Goal: Contribute content: Contribute content

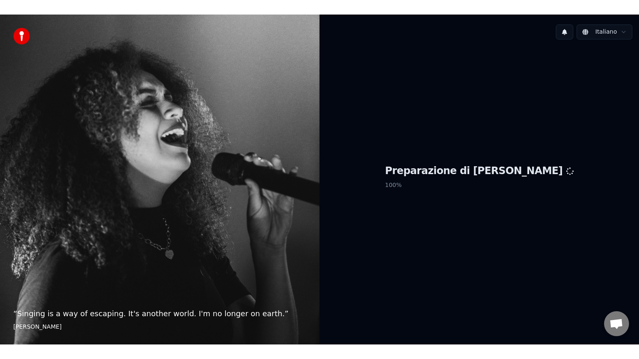
scroll to position [26, 0]
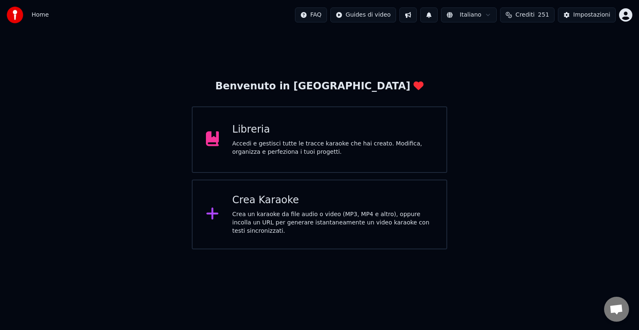
click at [262, 166] on div "Libreria Accedi e gestisci tutte le tracce karaoke che hai creato. Modifica, or…" at bounding box center [319, 139] width 255 height 67
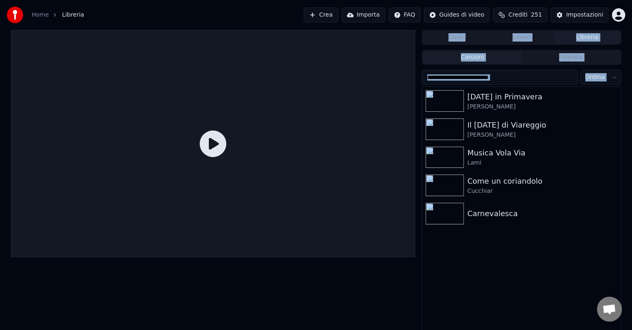
click at [262, 166] on div at bounding box center [213, 143] width 405 height 227
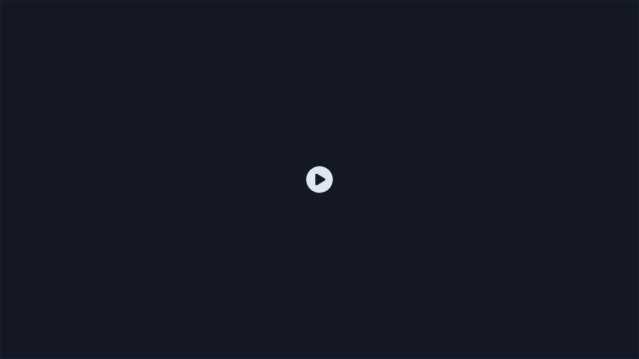
click at [333, 316] on div at bounding box center [319, 179] width 639 height 359
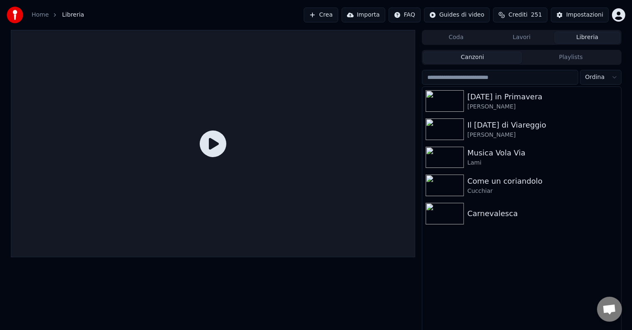
click at [496, 230] on div "Carnevale in Primavera Boni - Sadun Il carnevale di Viareggio Sadun - Maffei Mu…" at bounding box center [521, 210] width 198 height 247
click at [484, 217] on div "Carnevalesca" at bounding box center [538, 214] width 142 height 12
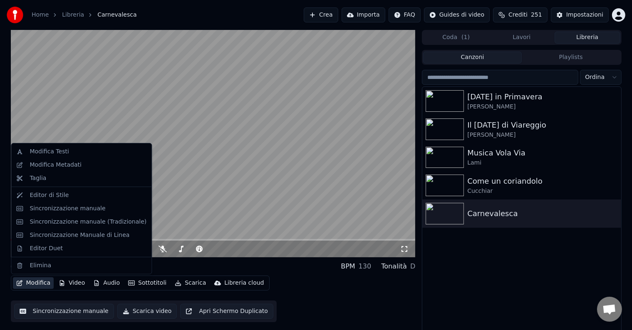
click at [35, 284] on button "Modifica" at bounding box center [33, 283] width 41 height 12
click at [53, 156] on div "Modifica Testi" at bounding box center [81, 151] width 137 height 13
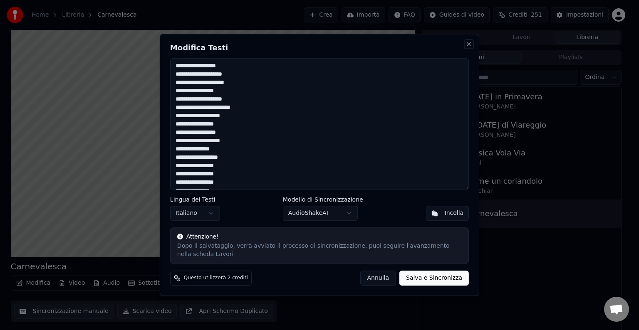
click at [466, 42] on button "Close" at bounding box center [468, 44] width 7 height 7
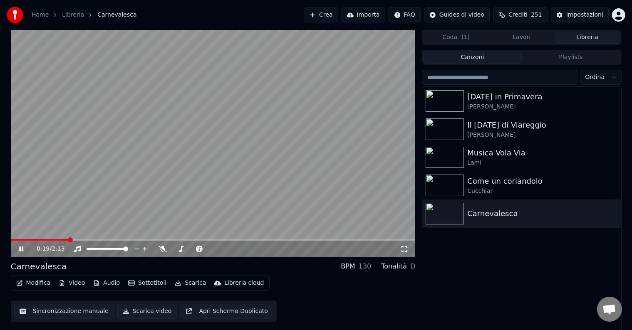
click at [25, 249] on icon at bounding box center [27, 249] width 20 height 7
click at [22, 280] on icon "button" at bounding box center [19, 283] width 7 height 6
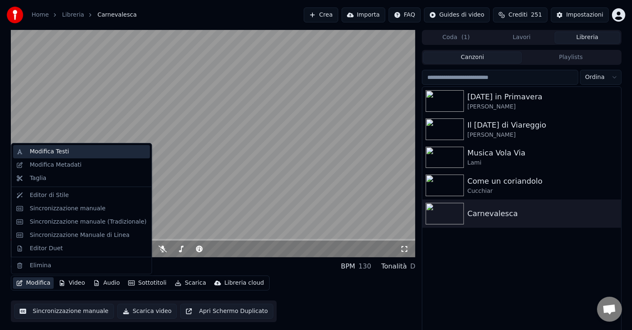
click at [34, 151] on div "Modifica Testi" at bounding box center [49, 152] width 39 height 8
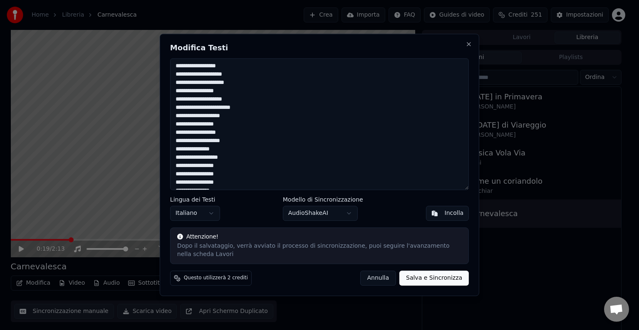
scroll to position [179, 0]
click at [441, 281] on button "Salva e Sincronizza" at bounding box center [433, 278] width 69 height 15
type textarea "**********"
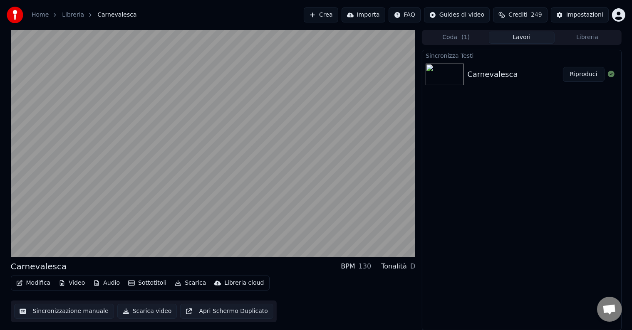
drag, startPoint x: 439, startPoint y: 281, endPoint x: 486, endPoint y: 303, distance: 51.3
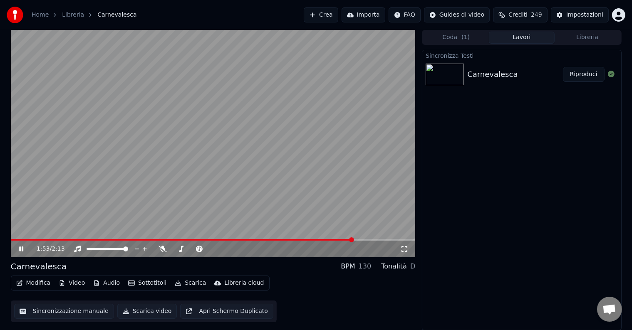
click at [24, 249] on icon at bounding box center [27, 249] width 20 height 7
click at [19, 250] on icon at bounding box center [21, 249] width 5 height 6
click at [188, 238] on video at bounding box center [213, 143] width 405 height 227
click at [188, 239] on span at bounding box center [213, 240] width 405 height 2
click at [67, 286] on button "Video" at bounding box center [71, 283] width 33 height 12
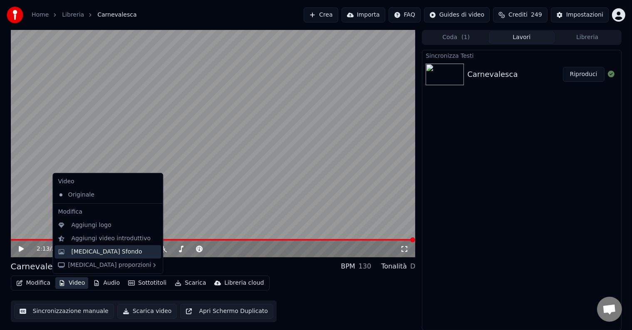
click at [77, 248] on div "[MEDICAL_DATA] Sfondo" at bounding box center [106, 252] width 71 height 8
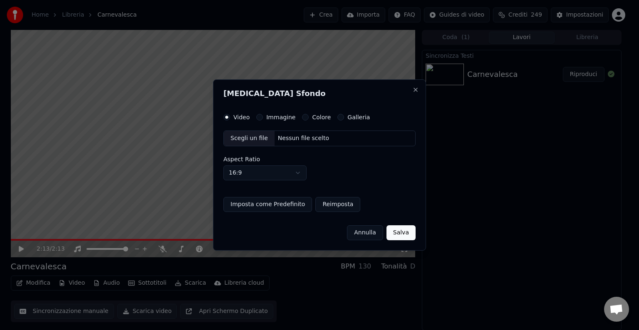
click at [269, 116] on label "Immagine" at bounding box center [280, 117] width 29 height 6
click at [263, 116] on button "Immagine" at bounding box center [259, 117] width 7 height 7
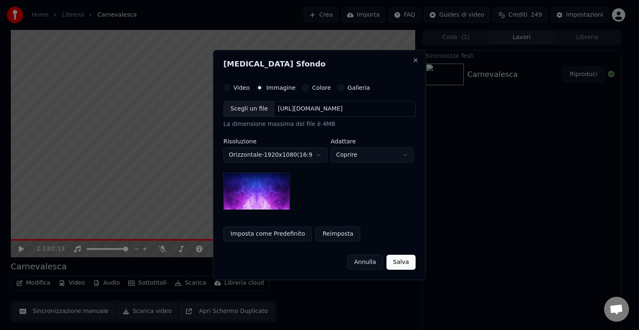
click at [256, 112] on div "Scegli un file" at bounding box center [249, 108] width 51 height 15
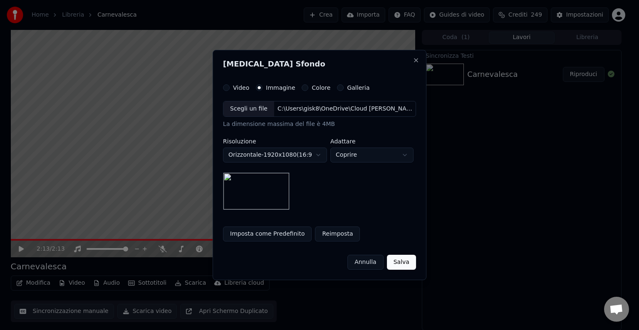
click at [278, 237] on button "Imposta come Predefinito" at bounding box center [267, 234] width 89 height 15
click at [404, 261] on button "Salva" at bounding box center [401, 262] width 29 height 15
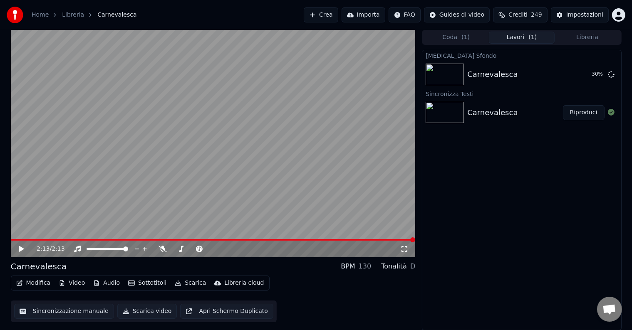
click at [22, 249] on icon at bounding box center [21, 249] width 5 height 6
click at [23, 249] on icon at bounding box center [27, 249] width 20 height 7
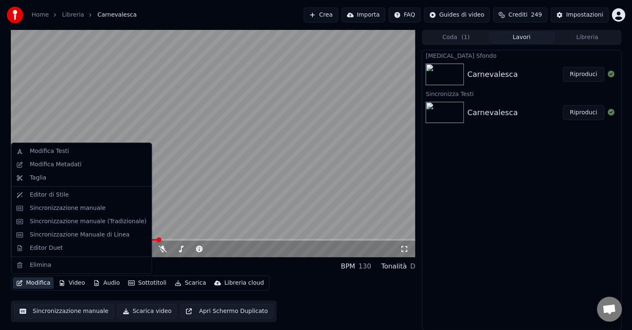
click at [27, 281] on button "Modifica" at bounding box center [33, 283] width 41 height 12
click at [44, 165] on div "Modifica Metadati" at bounding box center [56, 164] width 52 height 8
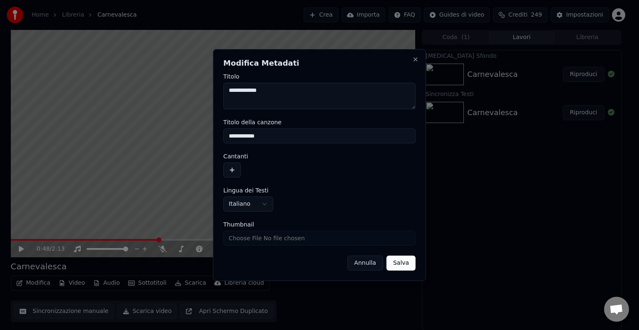
click at [228, 171] on button "button" at bounding box center [231, 170] width 17 height 15
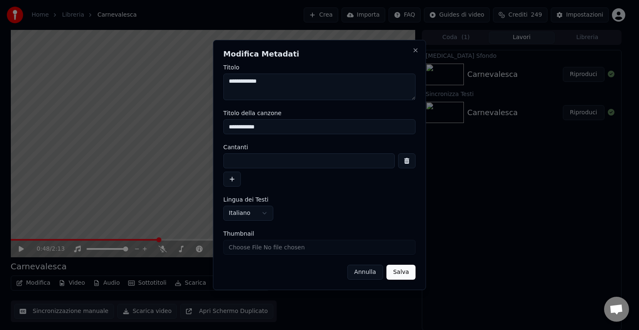
click at [262, 158] on input at bounding box center [308, 160] width 171 height 15
type input "**********"
click at [400, 269] on button "Salva" at bounding box center [400, 272] width 29 height 15
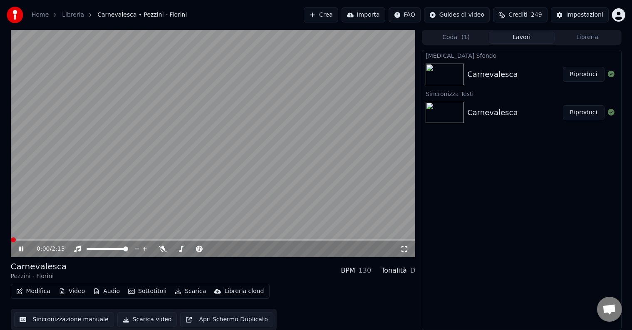
click at [11, 237] on span at bounding box center [13, 239] width 5 height 5
click at [615, 309] on span "Aprire la chat" at bounding box center [609, 310] width 14 height 12
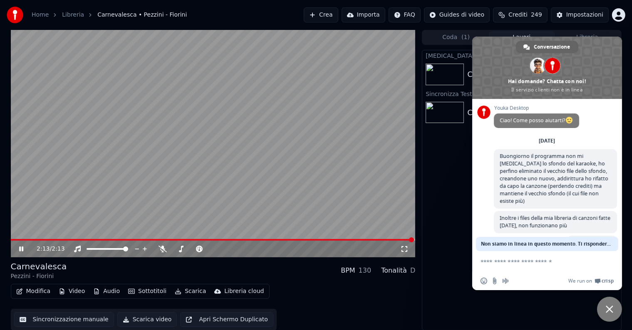
scroll to position [26, 0]
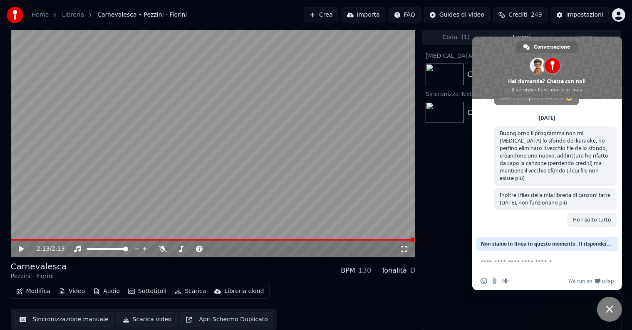
click at [615, 309] on span "Chiudere la chat" at bounding box center [609, 309] width 25 height 25
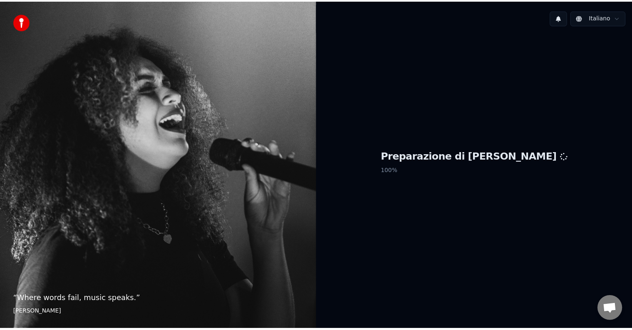
scroll to position [26, 0]
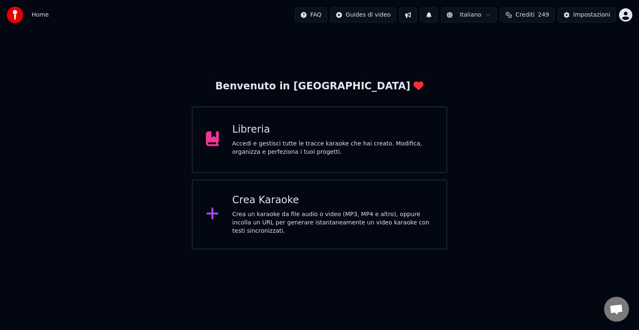
click at [350, 146] on div "Accedi e gestisci tutte le tracce karaoke che hai creato. Modifica, organizza e…" at bounding box center [332, 148] width 201 height 17
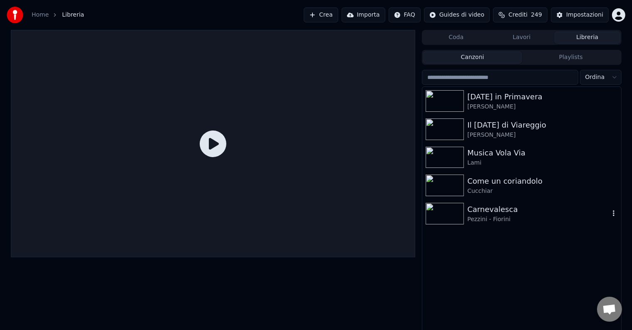
click at [489, 210] on div "Carnevalesca" at bounding box center [538, 210] width 142 height 12
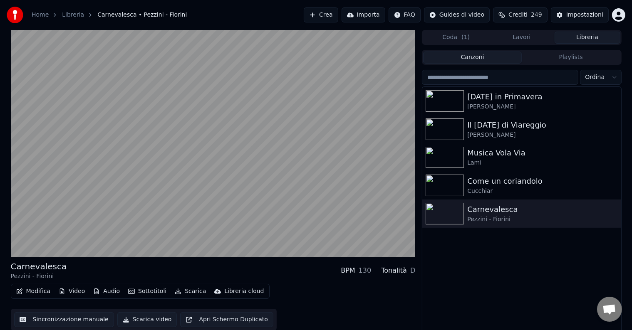
click at [485, 239] on div "[DATE] in Primavera Boni - Sadun Il [DATE] di Viareggio Sadun - [PERSON_NAME] M…" at bounding box center [521, 210] width 198 height 247
click at [487, 184] on div "Come un coriandolo" at bounding box center [538, 181] width 142 height 12
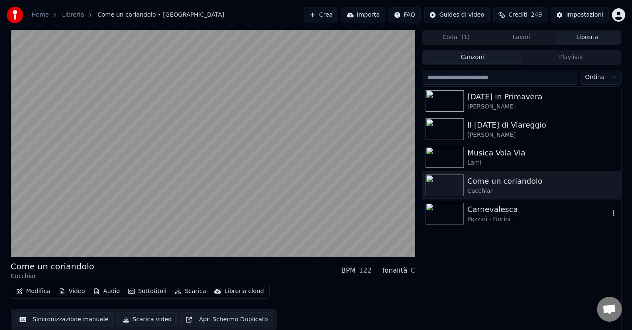
click at [495, 215] on div "Carnevalesca" at bounding box center [538, 210] width 142 height 12
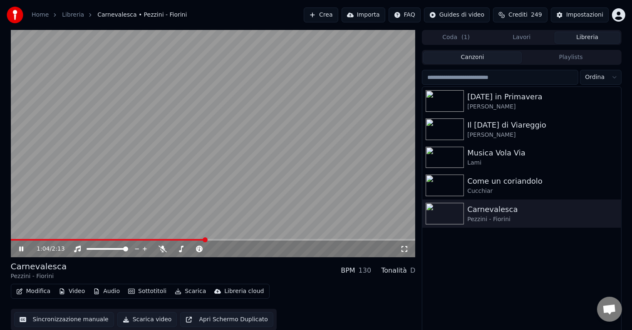
click at [75, 289] on button "Video" at bounding box center [71, 292] width 33 height 12
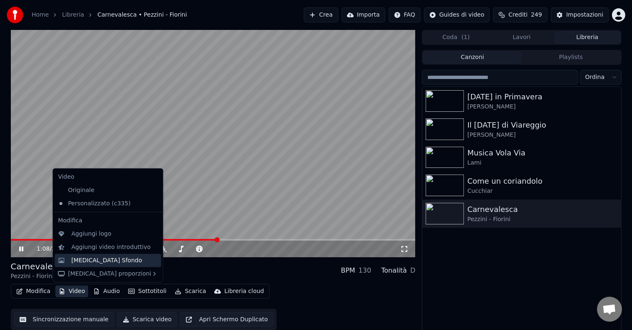
click at [83, 263] on div "[MEDICAL_DATA] Sfondo" at bounding box center [106, 261] width 71 height 8
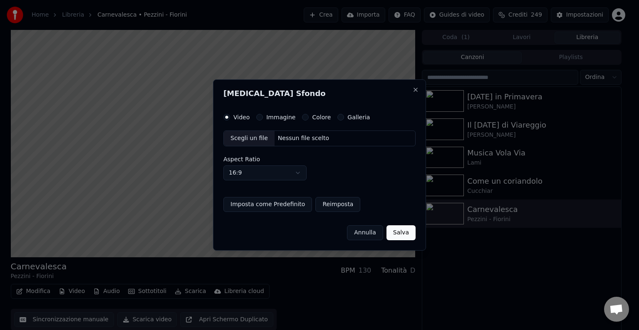
click at [257, 138] on div "Scegli un file" at bounding box center [249, 138] width 51 height 15
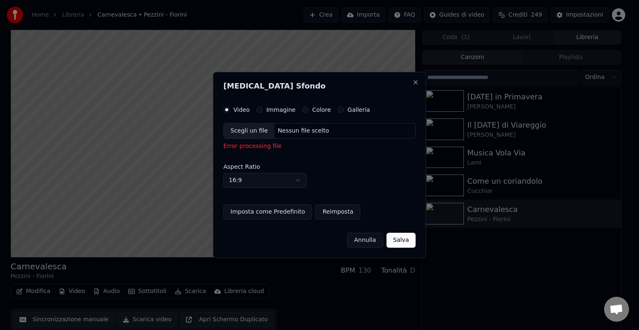
click at [267, 213] on button "Imposta come Predefinito" at bounding box center [267, 212] width 89 height 15
click at [402, 241] on button "Salva" at bounding box center [400, 240] width 29 height 15
click at [404, 239] on button "Salva" at bounding box center [400, 240] width 29 height 15
click at [277, 165] on label "Aspect Ratio" at bounding box center [319, 167] width 192 height 6
click at [247, 135] on div "Scegli un file" at bounding box center [249, 130] width 51 height 15
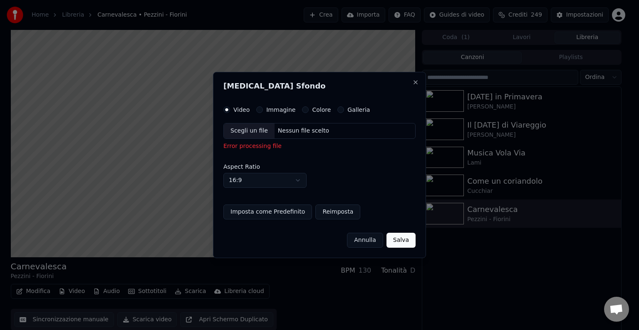
click at [259, 111] on button "Immagine" at bounding box center [259, 109] width 7 height 7
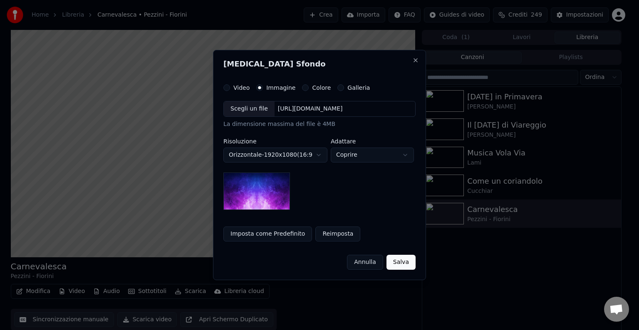
click at [255, 108] on div "Scegli un file" at bounding box center [249, 108] width 51 height 15
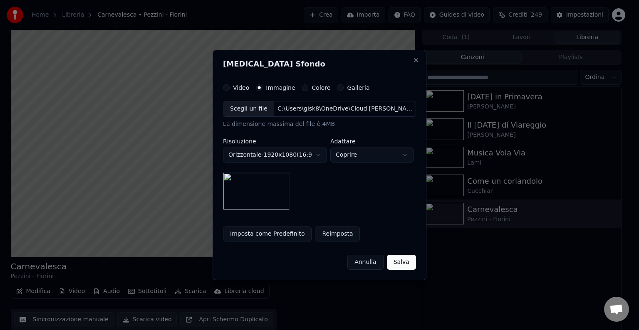
click at [270, 236] on button "Imposta come Predefinito" at bounding box center [267, 234] width 89 height 15
click at [410, 264] on button "Salva" at bounding box center [401, 262] width 29 height 15
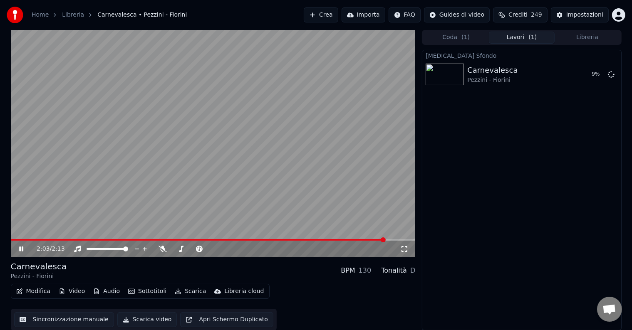
click at [602, 184] on div "Cambia Sfondo Carnevalesca Pezzini - Fiorini 9 %" at bounding box center [521, 190] width 199 height 281
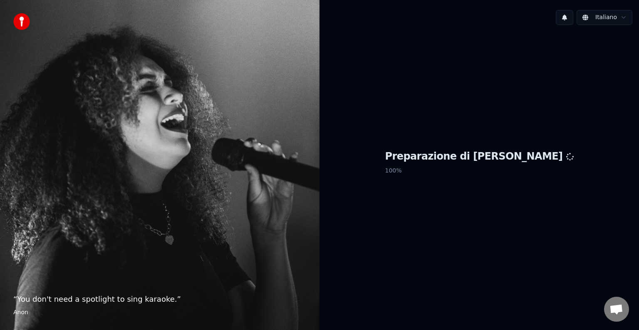
scroll to position [26, 0]
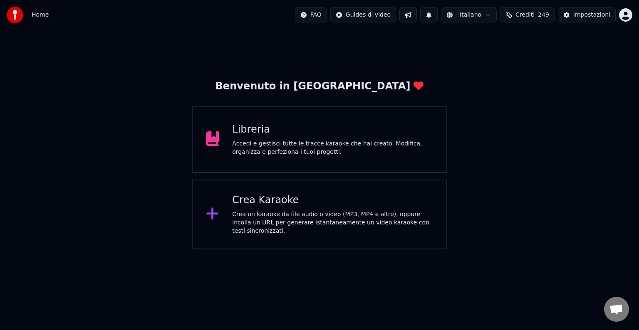
click at [305, 154] on div "Accedi e gestisci tutte le tracce karaoke che hai creato. Modifica, organizza e…" at bounding box center [332, 148] width 201 height 17
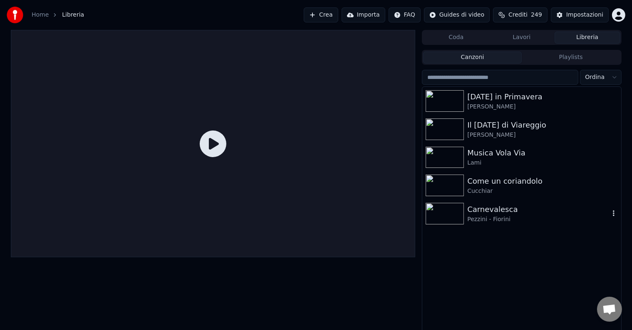
click at [492, 219] on div "Pezzini - Fiorini" at bounding box center [538, 219] width 142 height 8
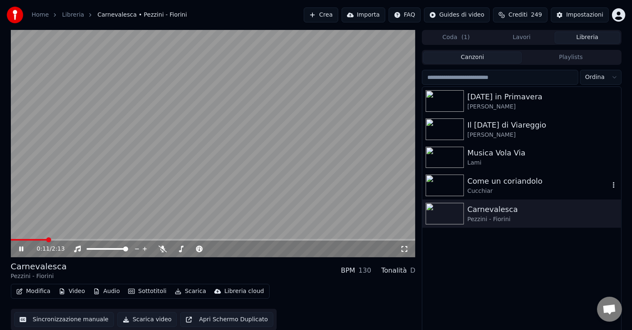
click at [506, 192] on div "Cucchiar" at bounding box center [538, 191] width 142 height 8
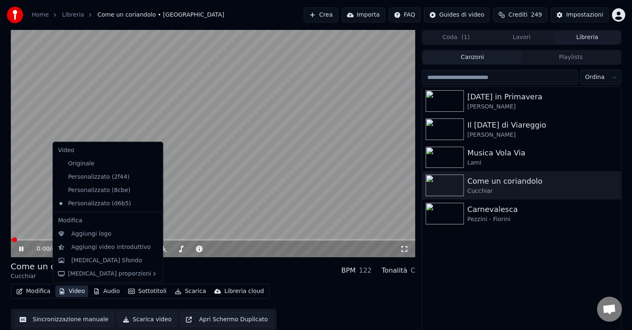
click at [77, 291] on button "Video" at bounding box center [71, 292] width 33 height 12
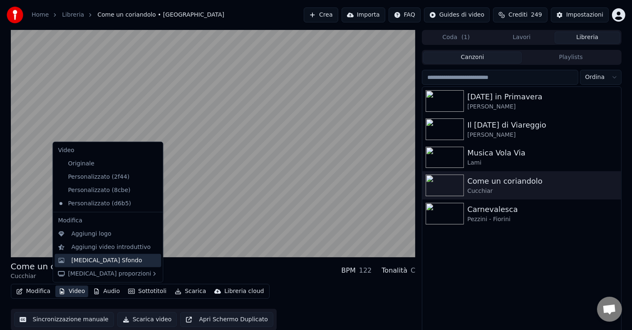
click at [81, 259] on div "[MEDICAL_DATA] Sfondo" at bounding box center [106, 261] width 71 height 8
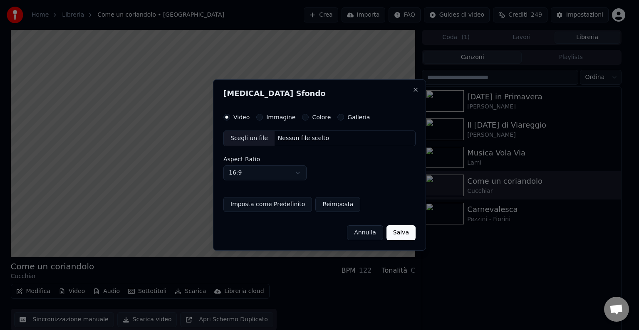
click at [256, 141] on div "Scegli un file" at bounding box center [249, 138] width 51 height 15
click at [251, 134] on div "Scegli un file" at bounding box center [249, 138] width 51 height 15
click at [261, 115] on button "Immagine" at bounding box center [259, 117] width 7 height 7
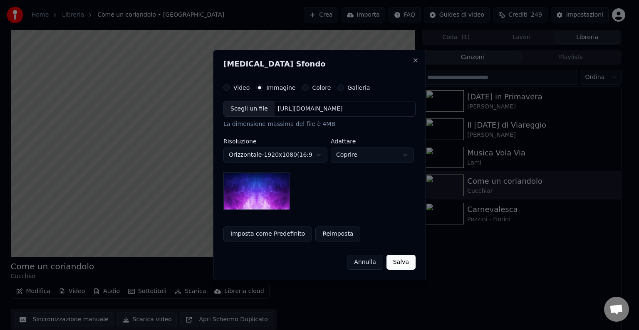
click at [254, 113] on div "Scegli un file" at bounding box center [249, 108] width 51 height 15
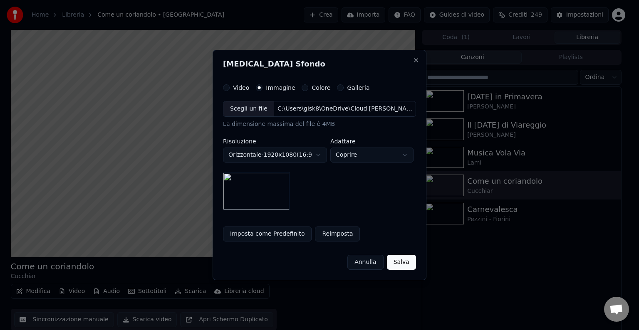
click at [263, 237] on button "Imposta come Predefinito" at bounding box center [267, 234] width 89 height 15
click at [397, 263] on button "Salva" at bounding box center [401, 262] width 29 height 15
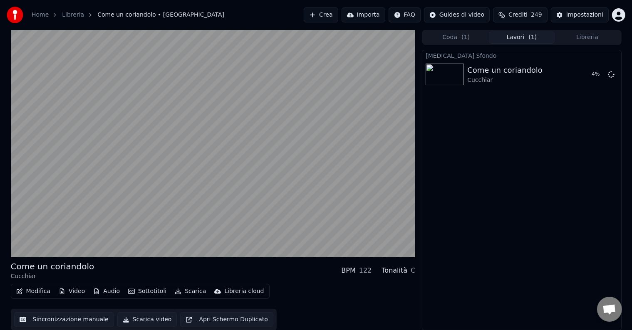
click at [580, 36] on button "Libreria" at bounding box center [587, 38] width 66 height 12
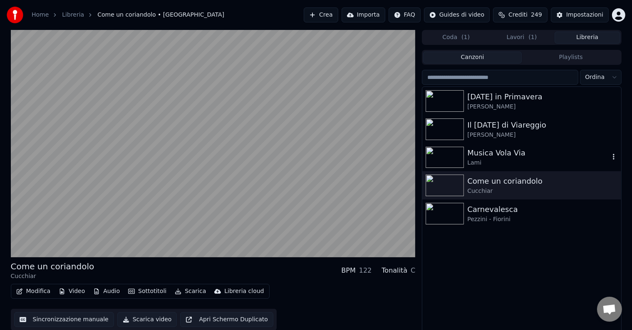
click at [512, 154] on div "Musica Vola Via" at bounding box center [538, 153] width 142 height 12
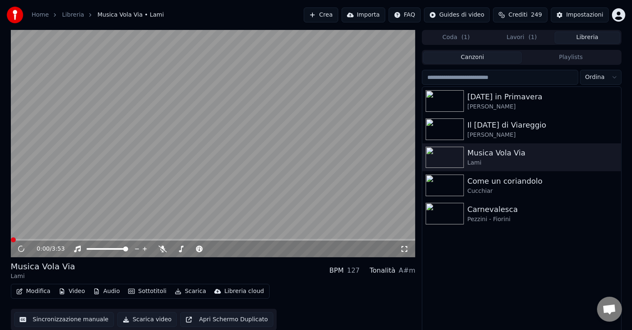
click at [67, 292] on button "Video" at bounding box center [71, 292] width 33 height 12
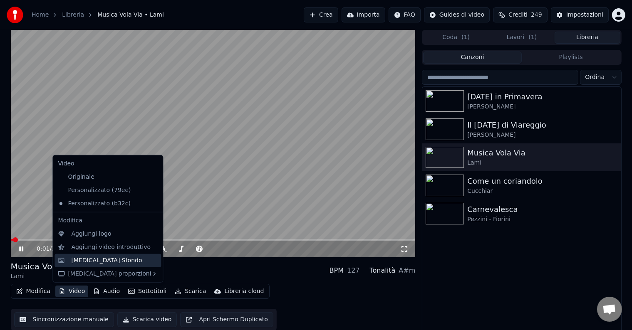
click at [88, 260] on div "[MEDICAL_DATA] Sfondo" at bounding box center [106, 261] width 71 height 8
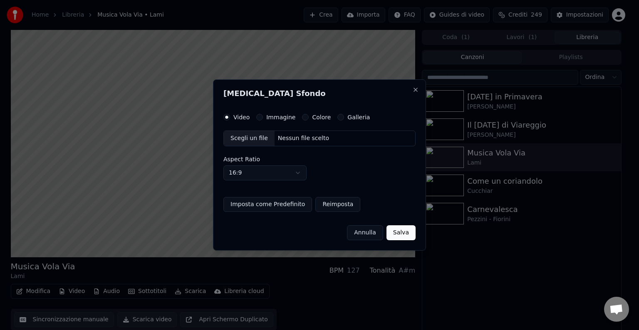
click at [258, 123] on div "Video Immagine Colore Galleria Scegli un file Nessun file scelto Aspect Ratio 1…" at bounding box center [319, 163] width 192 height 98
click at [260, 120] on div "Immagine" at bounding box center [275, 117] width 39 height 7
click at [261, 116] on button "Immagine" at bounding box center [259, 117] width 7 height 7
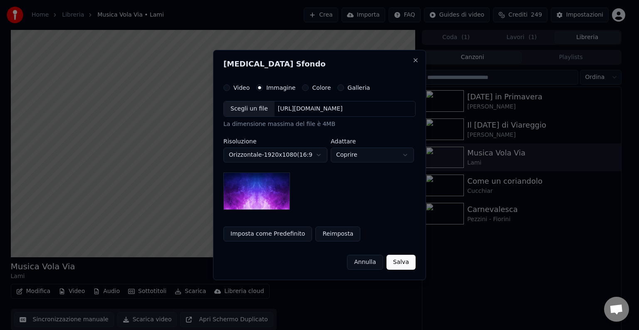
click at [249, 111] on div "Scegli un file" at bounding box center [249, 108] width 51 height 15
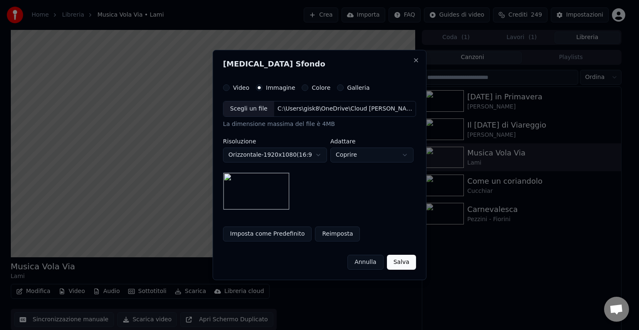
click at [257, 228] on button "Imposta come Predefinito" at bounding box center [267, 234] width 89 height 15
click at [400, 261] on button "Salva" at bounding box center [401, 262] width 29 height 15
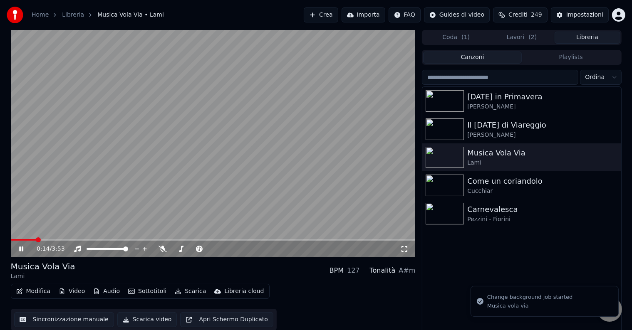
click at [599, 39] on button "Libreria" at bounding box center [587, 38] width 66 height 12
click at [495, 128] on div "Il [DATE] di Viareggio" at bounding box center [538, 125] width 142 height 12
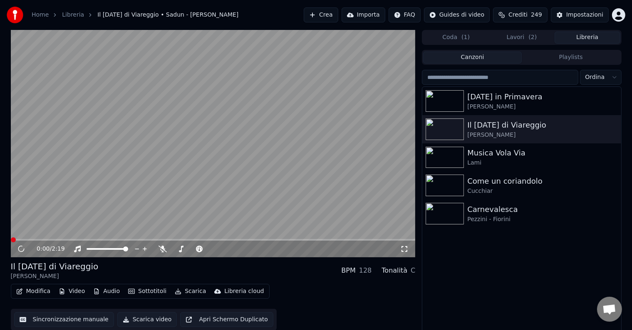
click at [80, 293] on button "Video" at bounding box center [71, 292] width 33 height 12
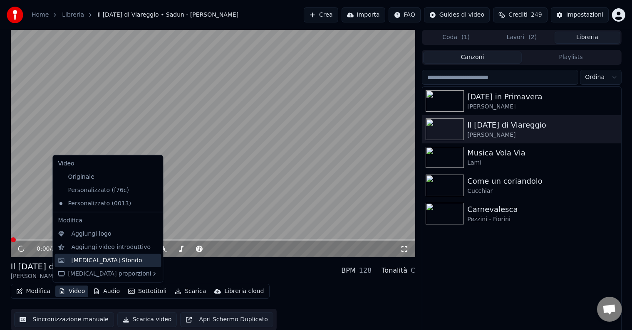
click at [102, 256] on div "[MEDICAL_DATA] Sfondo" at bounding box center [107, 260] width 106 height 13
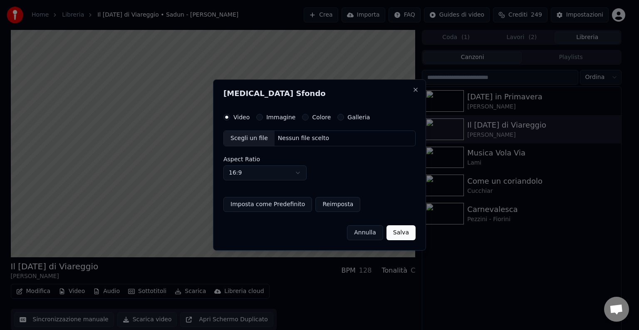
click at [262, 118] on div "Immagine" at bounding box center [275, 117] width 39 height 7
click at [261, 122] on div "Video Immagine Colore Galleria Scegli un file Nessun file scelto Aspect Ratio 1…" at bounding box center [319, 163] width 192 height 98
click at [260, 118] on button "Immagine" at bounding box center [259, 117] width 7 height 7
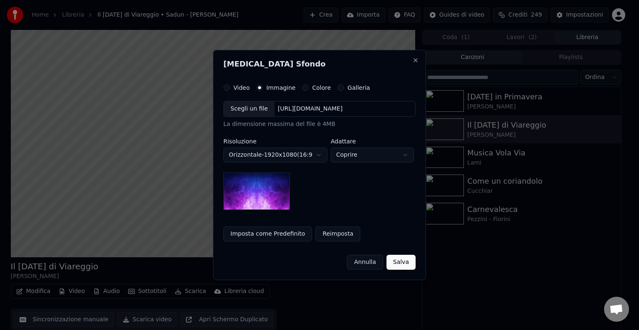
click at [253, 109] on div "Scegli un file" at bounding box center [249, 108] width 51 height 15
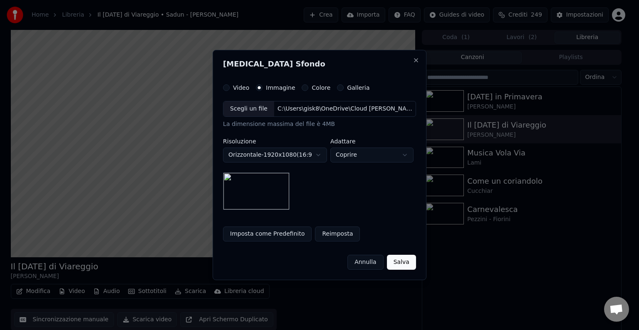
click at [279, 233] on button "Imposta come Predefinito" at bounding box center [267, 234] width 89 height 15
click at [397, 261] on button "Salva" at bounding box center [401, 262] width 29 height 15
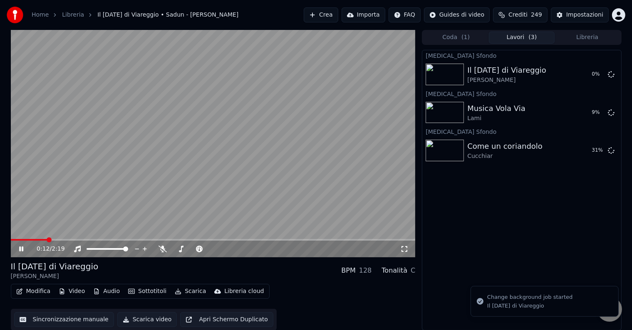
click at [599, 30] on div "Coda ( 1 ) Lavori ( 3 ) Libreria" at bounding box center [521, 37] width 199 height 15
click at [597, 33] on button "Libreria" at bounding box center [587, 38] width 66 height 12
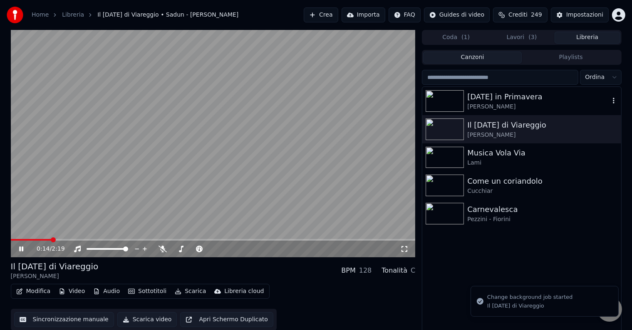
click at [501, 98] on div "[DATE] in Primavera" at bounding box center [538, 97] width 142 height 12
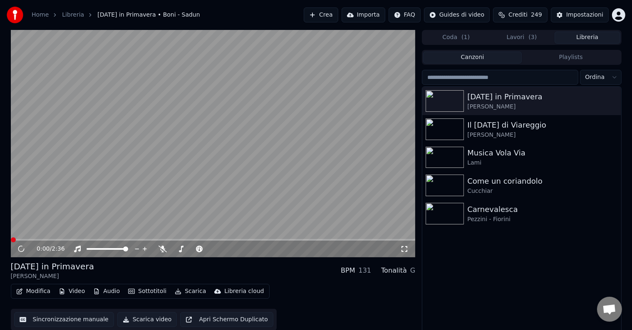
click at [32, 289] on button "Modifica" at bounding box center [33, 292] width 41 height 12
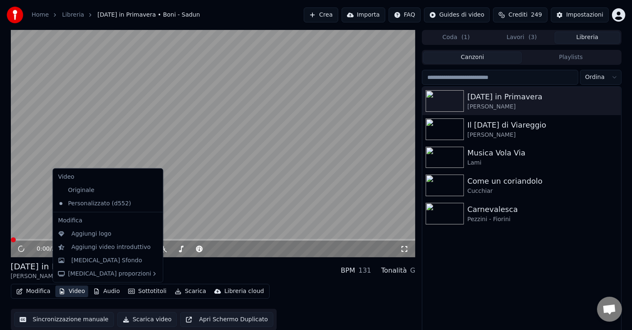
click at [65, 289] on button "Video" at bounding box center [71, 292] width 33 height 12
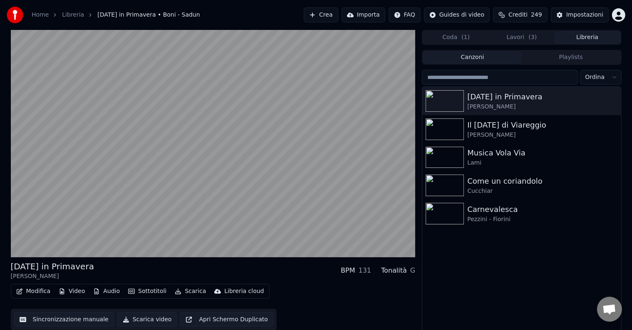
click at [73, 291] on button "Video" at bounding box center [71, 292] width 33 height 12
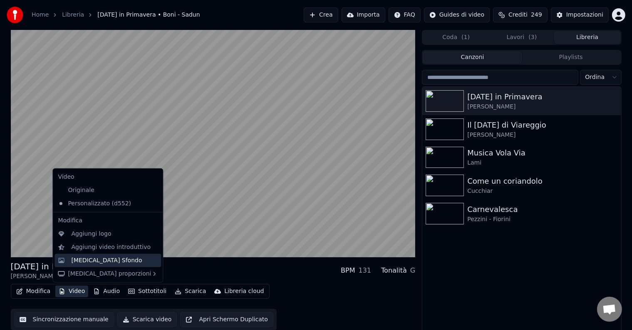
click at [81, 258] on div "[MEDICAL_DATA] Sfondo" at bounding box center [106, 261] width 71 height 8
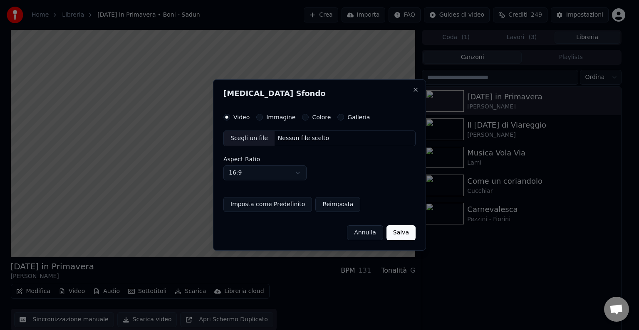
click at [271, 120] on label "Immagine" at bounding box center [280, 117] width 29 height 6
click at [263, 120] on button "Immagine" at bounding box center [259, 117] width 7 height 7
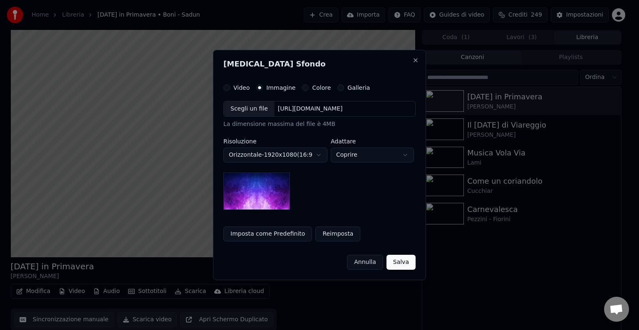
click at [260, 115] on div "Scegli un file" at bounding box center [249, 108] width 51 height 15
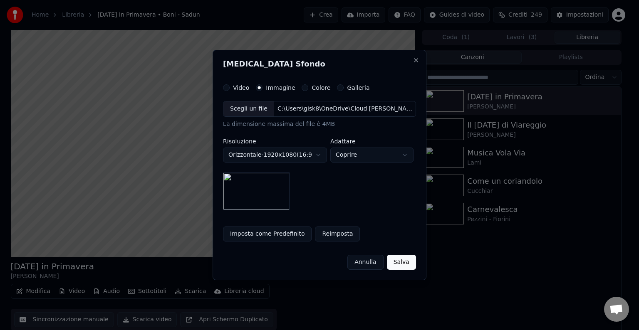
click at [234, 231] on button "Imposta come Predefinito" at bounding box center [267, 234] width 89 height 15
click at [402, 264] on button "Salva" at bounding box center [401, 262] width 29 height 15
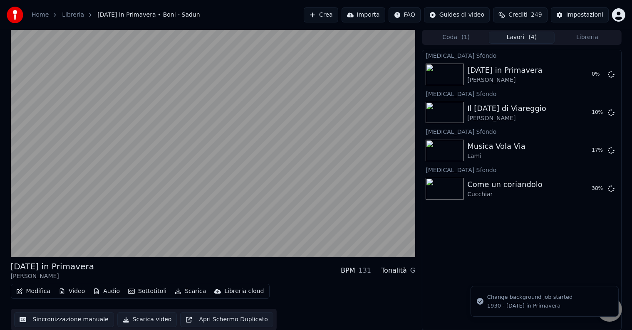
click at [539, 40] on button "Lavori ( 4 )" at bounding box center [522, 38] width 66 height 12
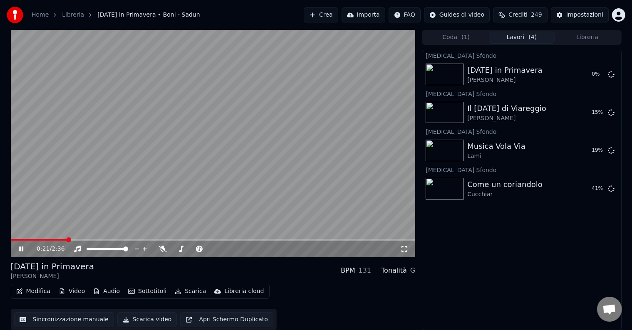
click at [20, 295] on button "Modifica" at bounding box center [33, 292] width 41 height 12
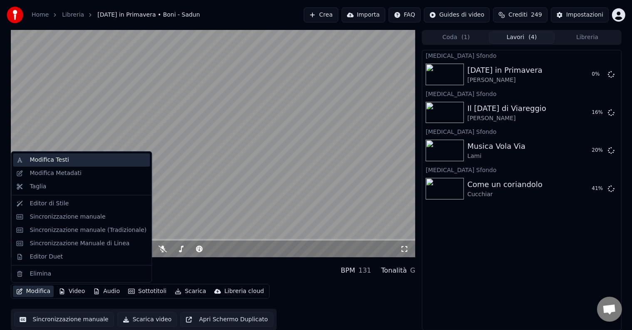
click at [55, 158] on div "Modifica Testi" at bounding box center [49, 160] width 39 height 8
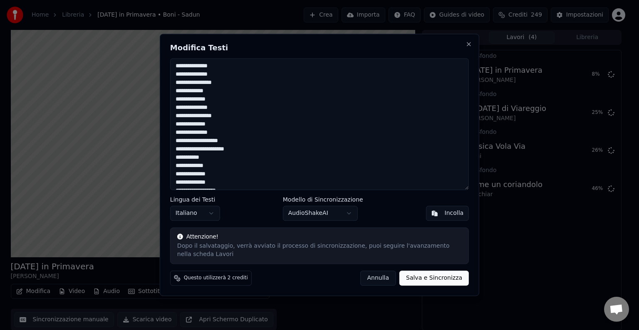
paste textarea
click at [456, 278] on button "Salva e Sincronizza" at bounding box center [433, 278] width 69 height 15
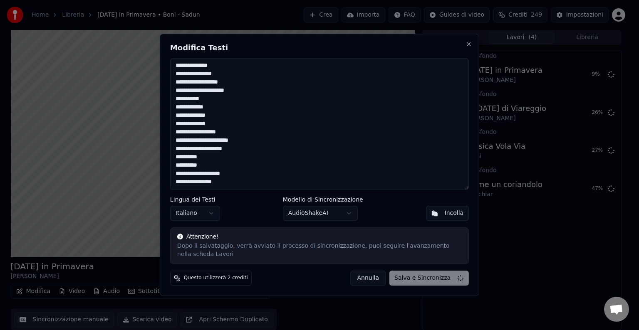
type textarea "**********"
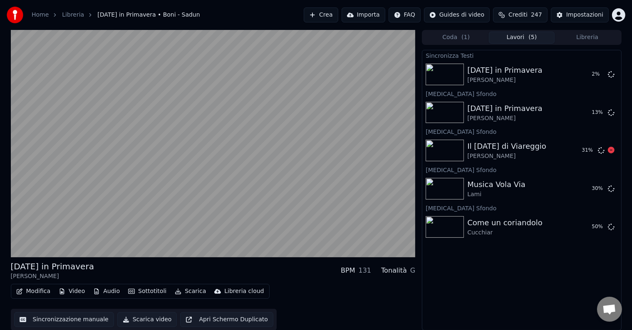
click at [496, 152] on div "[PERSON_NAME]" at bounding box center [506, 156] width 79 height 8
click at [484, 69] on div "[DATE] in Primavera" at bounding box center [504, 70] width 75 height 12
click at [579, 74] on button "Riproduci" at bounding box center [584, 74] width 42 height 15
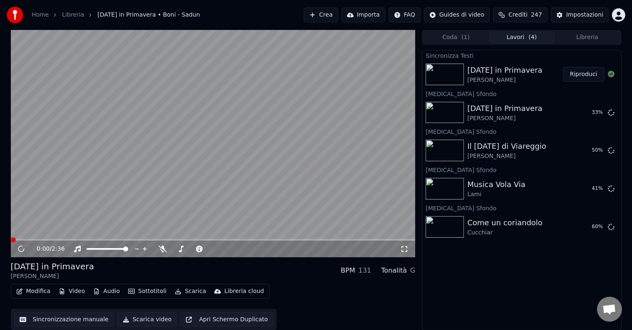
click at [69, 292] on button "Video" at bounding box center [71, 292] width 33 height 12
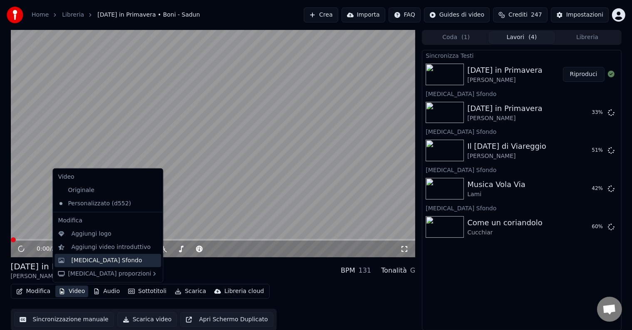
click at [81, 259] on div "[MEDICAL_DATA] Sfondo" at bounding box center [106, 261] width 71 height 8
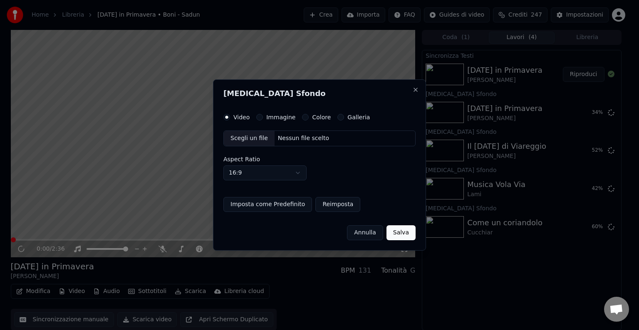
click at [259, 117] on button "Immagine" at bounding box center [259, 117] width 7 height 7
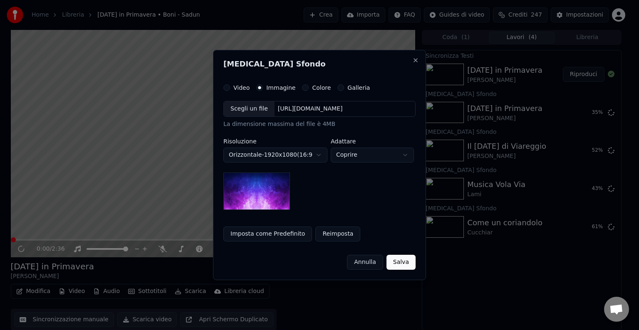
click at [258, 114] on div "Scegli un file" at bounding box center [249, 108] width 51 height 15
click at [285, 231] on button "Imposta come Predefinito" at bounding box center [267, 234] width 89 height 15
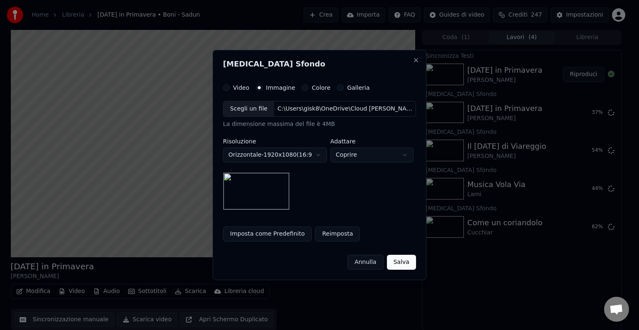
click at [402, 259] on button "Salva" at bounding box center [401, 262] width 29 height 15
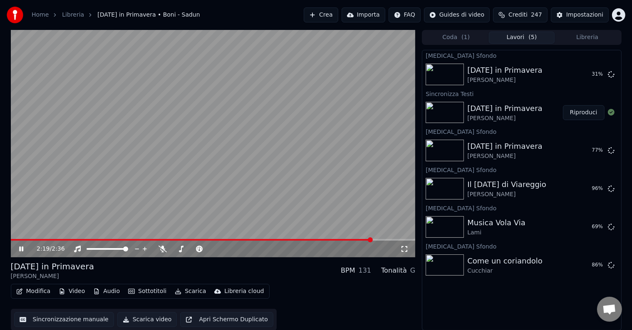
click at [23, 249] on icon at bounding box center [27, 249] width 20 height 7
click at [338, 12] on button "Crea" at bounding box center [321, 14] width 34 height 15
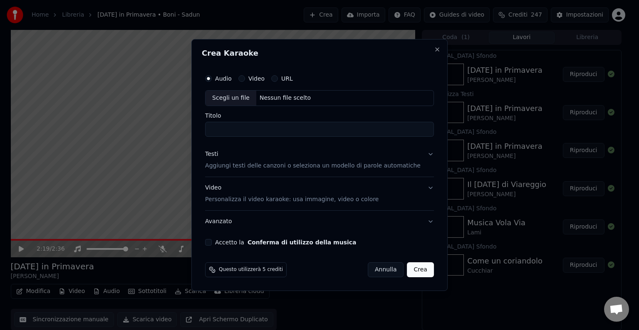
click at [247, 100] on div "Scegli un file" at bounding box center [230, 98] width 51 height 15
drag, startPoint x: 239, startPoint y: 128, endPoint x: 123, endPoint y: 118, distance: 116.8
click at [123, 118] on body "Home Libreria [DATE] in Primavera • Boni - Sadun Crea Importa FAQ Guides di vid…" at bounding box center [316, 165] width 632 height 330
type input "**********"
click at [251, 165] on p "Aggiungi testi delle canzoni o seleziona un modello di parole automatiche" at bounding box center [312, 166] width 215 height 8
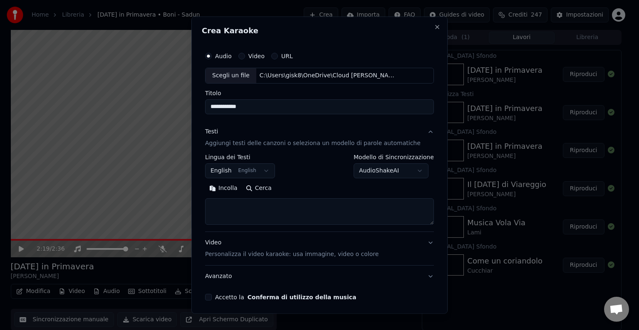
click at [244, 175] on body "Home Libreria [DATE] in Primavera • Boni - Sadun Crea Importa FAQ Guides di vid…" at bounding box center [316, 165] width 632 height 330
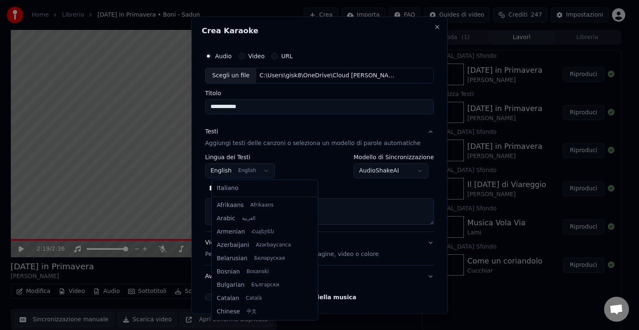
scroll to position [67, 0]
select select "**"
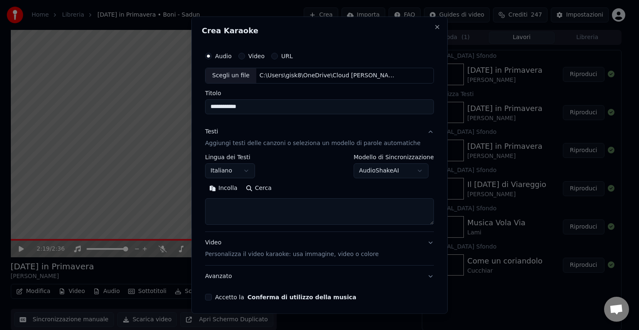
click at [247, 209] on textarea at bounding box center [319, 211] width 229 height 27
paste textarea "**********"
type textarea "**********"
click at [250, 252] on p "Personalizza il video karaoke: usa immagine, video o colore" at bounding box center [291, 254] width 173 height 8
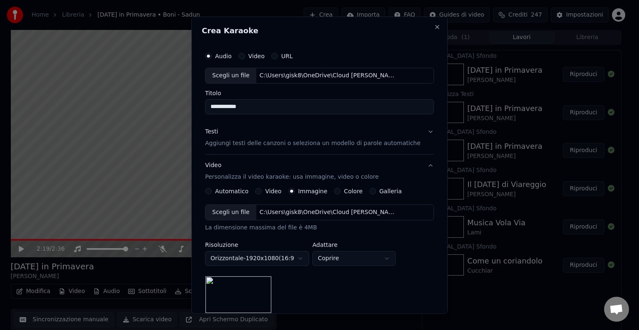
click at [247, 214] on div "Scegli un file" at bounding box center [230, 212] width 51 height 15
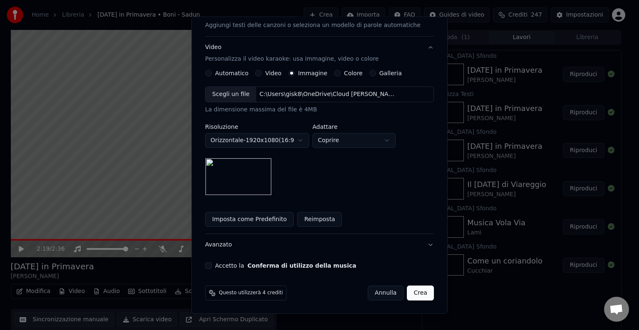
click at [256, 221] on button "Imposta come Predefinito" at bounding box center [249, 219] width 89 height 15
click at [219, 264] on div "Accetto la Conferma di utilizzo della musica" at bounding box center [319, 265] width 229 height 7
click at [209, 265] on div "**********" at bounding box center [319, 99] width 235 height 346
click at [212, 265] on button "Accetto la Conferma di utilizzo della musica" at bounding box center [208, 265] width 7 height 7
click at [407, 287] on button "Crea" at bounding box center [420, 293] width 27 height 15
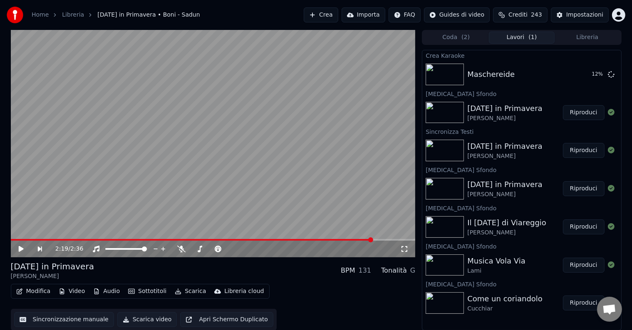
click at [567, 17] on button "Impostazioni" at bounding box center [579, 14] width 58 height 15
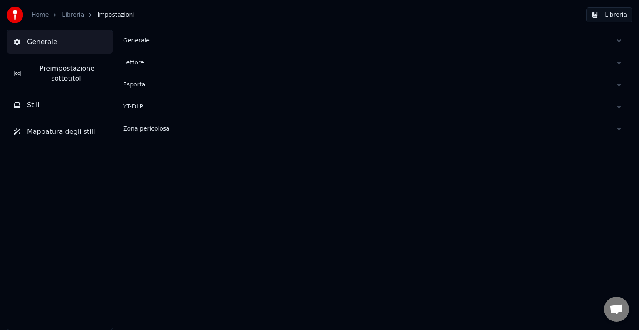
click at [144, 43] on div "Generale" at bounding box center [366, 41] width 486 height 8
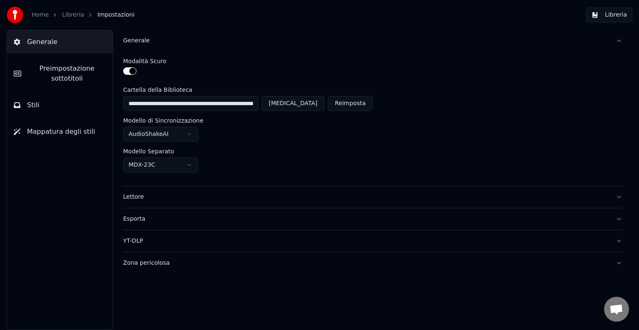
click at [129, 218] on div "Esporta" at bounding box center [366, 219] width 486 height 8
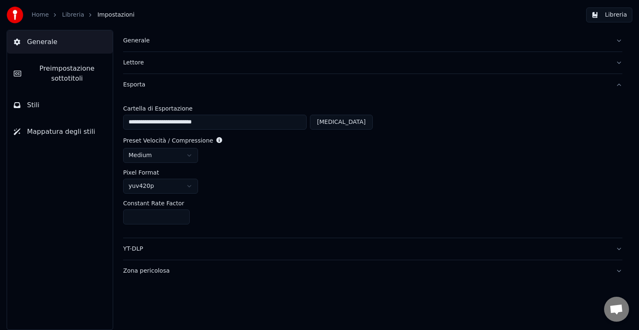
click at [349, 126] on button "[MEDICAL_DATA]" at bounding box center [341, 122] width 63 height 15
type input "**********"
click at [69, 15] on link "Libreria" at bounding box center [73, 15] width 22 height 8
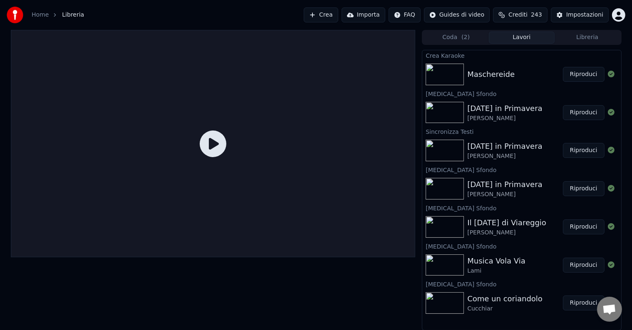
click at [574, 75] on button "Riproduci" at bounding box center [584, 74] width 42 height 15
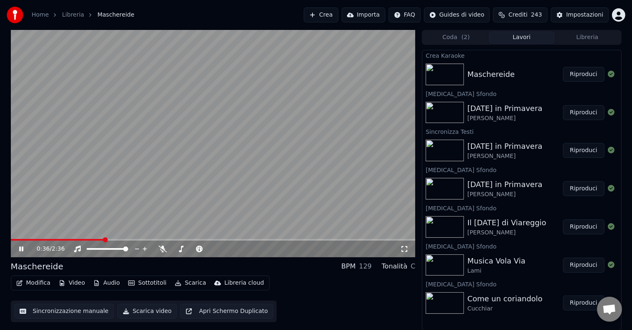
click at [585, 42] on button "Libreria" at bounding box center [587, 38] width 66 height 12
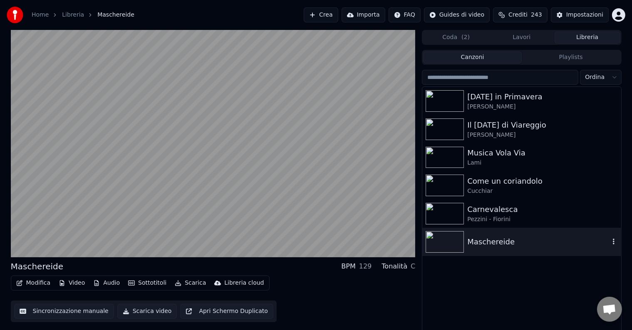
click at [614, 241] on icon "button" at bounding box center [613, 241] width 8 height 7
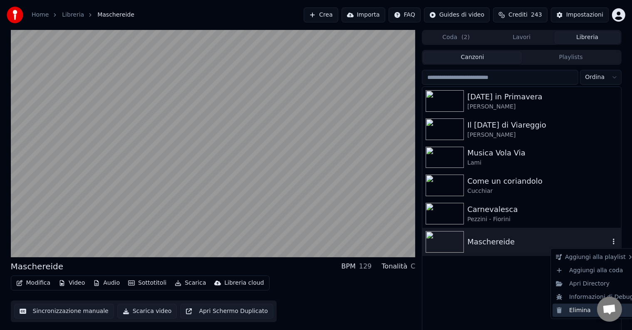
click at [581, 308] on div "Elimina" at bounding box center [594, 310] width 84 height 13
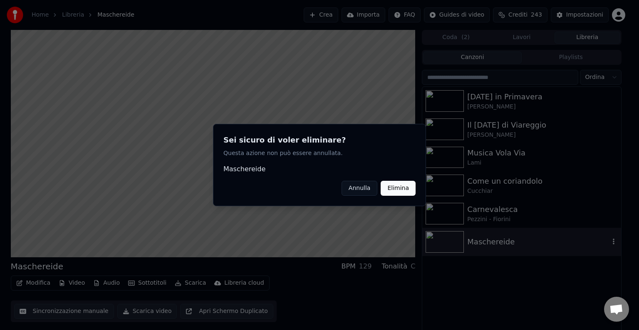
click at [406, 191] on button "Elimina" at bounding box center [397, 188] width 35 height 15
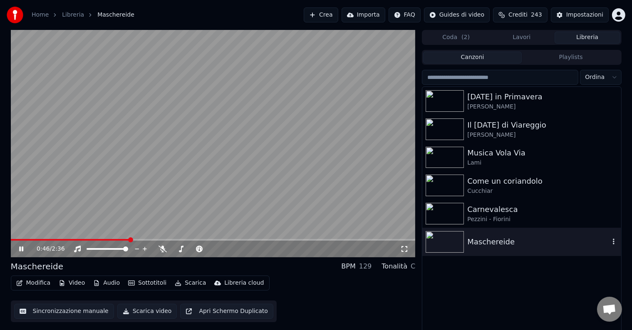
click at [338, 12] on button "Crea" at bounding box center [321, 14] width 34 height 15
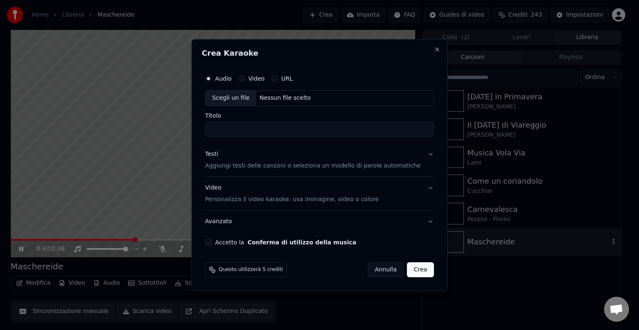
click at [235, 102] on div "Scegli un file" at bounding box center [230, 98] width 51 height 15
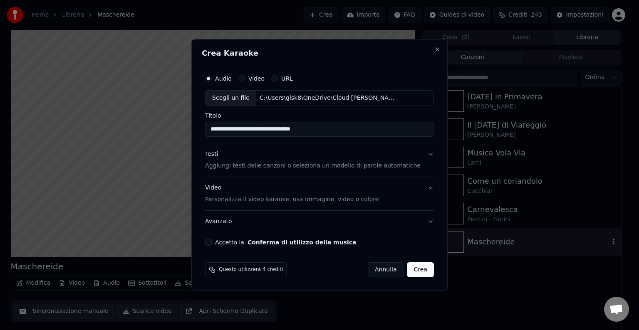
drag, startPoint x: 238, startPoint y: 129, endPoint x: 152, endPoint y: 121, distance: 86.5
click at [152, 121] on body "Home Libreria Maschereide Crea Importa FAQ Guides di video Crediti 243 Impostaz…" at bounding box center [316, 165] width 632 height 330
drag, startPoint x: 304, startPoint y: 128, endPoint x: 255, endPoint y: 127, distance: 49.5
click at [255, 127] on input "**********" at bounding box center [319, 129] width 229 height 15
type input "**********"
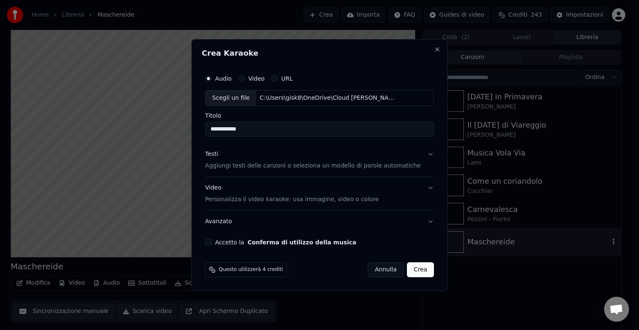
click at [247, 172] on button "Testi Aggiungi testi delle canzoni o seleziona un modello di parole automatiche" at bounding box center [319, 159] width 229 height 33
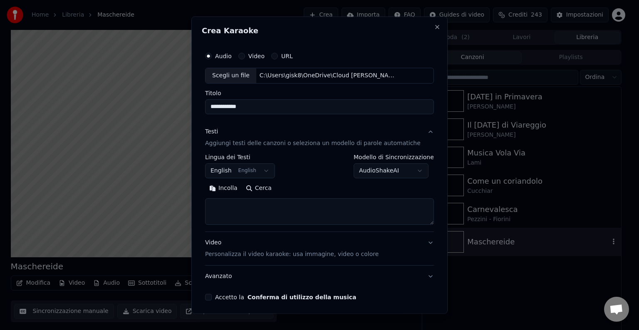
click at [248, 171] on body "Home Libreria Maschereide Crea Importa FAQ Guides di video Crediti 243 Impostaz…" at bounding box center [316, 165] width 632 height 330
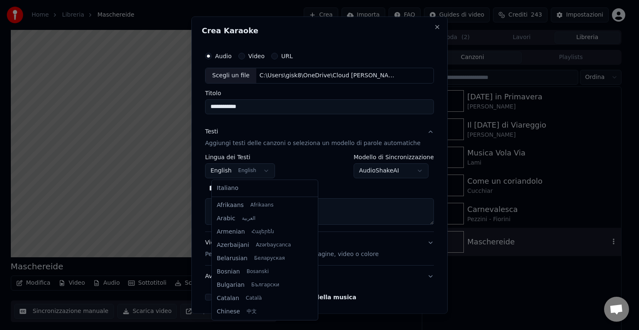
scroll to position [67, 0]
select select "**"
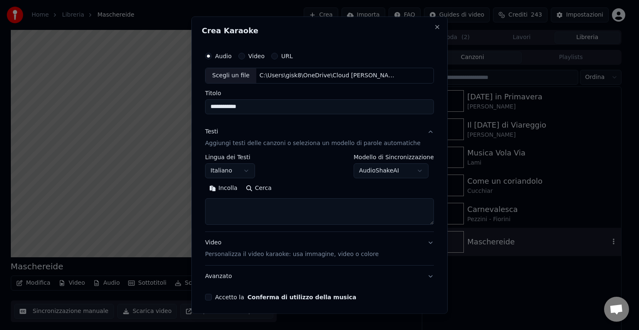
click at [254, 207] on textarea at bounding box center [319, 211] width 229 height 27
paste textarea "**********"
type textarea "**********"
click at [265, 256] on p "Personalizza il video karaoke: usa immagine, video o colore" at bounding box center [291, 254] width 173 height 8
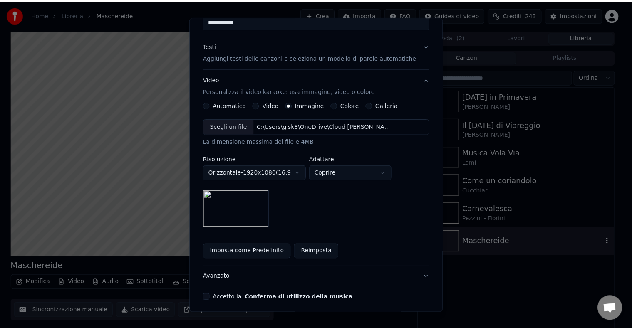
scroll to position [118, 0]
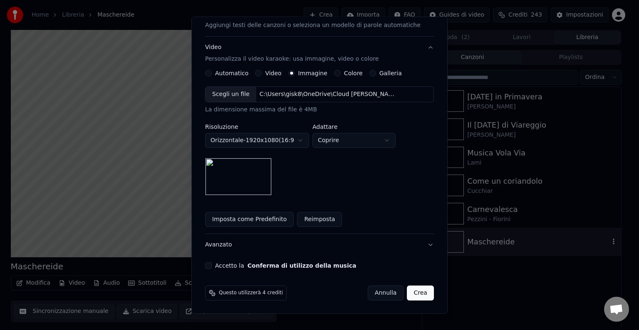
click at [212, 267] on button "Accetto la Conferma di utilizzo della musica" at bounding box center [208, 265] width 7 height 7
click at [411, 295] on button "Crea" at bounding box center [420, 293] width 27 height 15
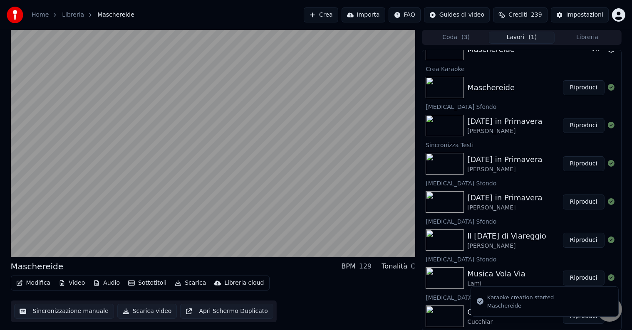
scroll to position [0, 0]
click at [577, 44] on div "Coda ( 3 ) Lavori ( 1 ) Libreria Crea Karaoke Maschereide 1 % Crea Karaoke Masc…" at bounding box center [521, 180] width 199 height 301
click at [577, 39] on button "Libreria" at bounding box center [587, 38] width 66 height 12
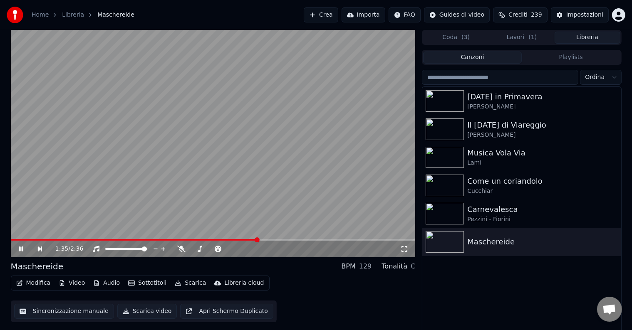
click at [23, 248] on icon at bounding box center [26, 249] width 19 height 7
click at [518, 267] on div "[DATE] in Primavera Boni - Sadun Il [DATE] di Viareggio Sadun - [PERSON_NAME] M…" at bounding box center [521, 210] width 198 height 247
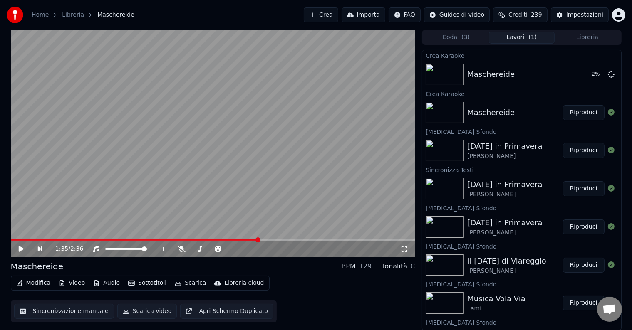
click at [524, 33] on button "Lavori ( 1 )" at bounding box center [522, 38] width 66 height 12
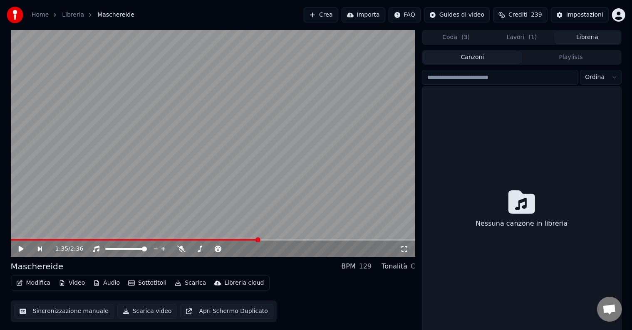
click at [564, 35] on button "Libreria" at bounding box center [587, 38] width 66 height 12
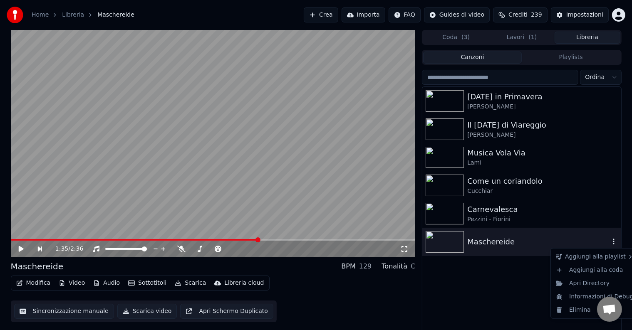
click at [612, 240] on icon "button" at bounding box center [613, 241] width 8 height 7
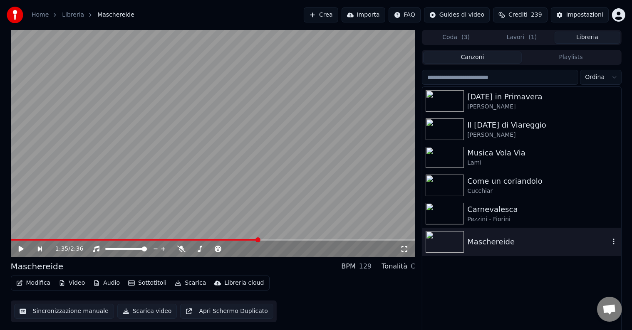
click at [615, 243] on icon "button" at bounding box center [613, 241] width 8 height 7
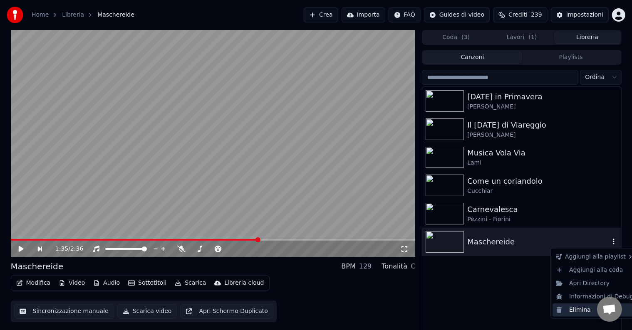
click at [587, 311] on div "Elimina" at bounding box center [594, 310] width 84 height 13
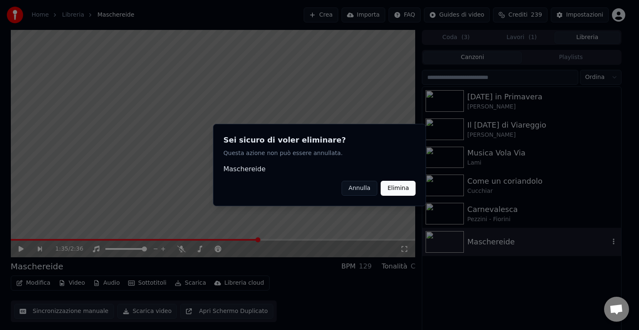
click at [396, 191] on button "Elimina" at bounding box center [397, 188] width 35 height 15
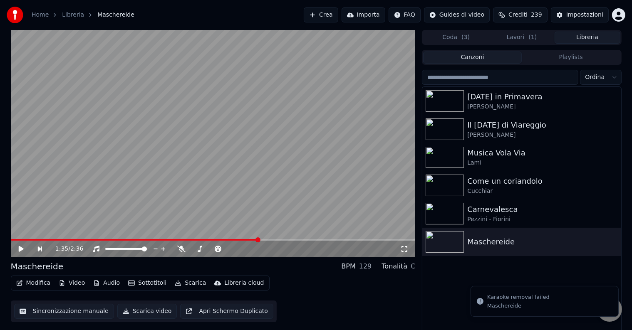
click at [524, 276] on div "[DATE] in Primavera Boni - Sadun Il [DATE] di Viareggio Sadun - [PERSON_NAME] M…" at bounding box center [521, 210] width 198 height 247
click at [516, 36] on button "Lavori ( 1 )" at bounding box center [522, 38] width 66 height 12
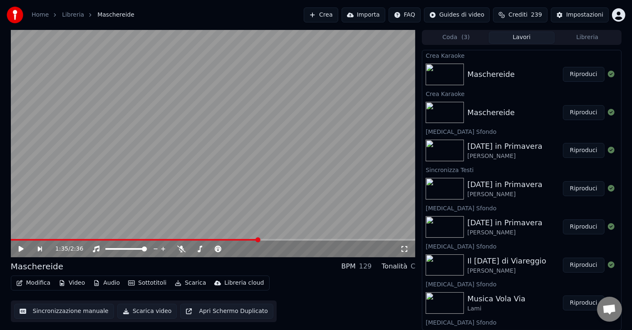
click at [574, 67] on button "Riproduci" at bounding box center [584, 74] width 42 height 15
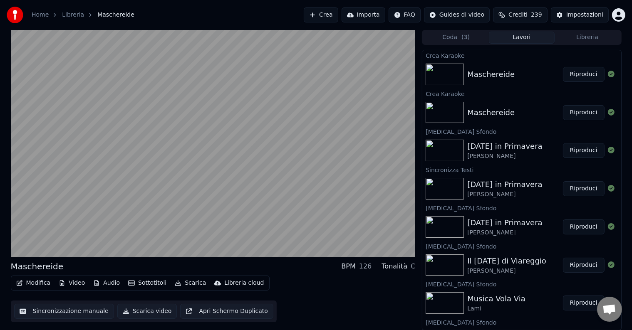
click at [584, 76] on button "Riproduci" at bounding box center [584, 74] width 42 height 15
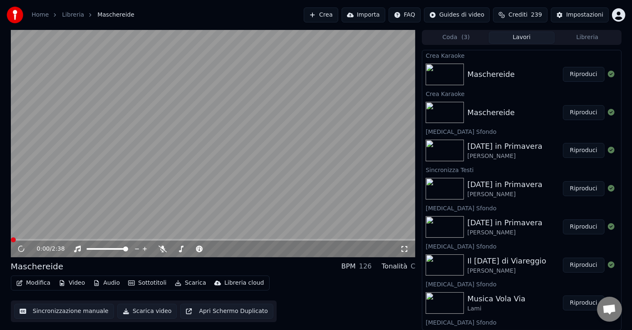
click at [584, 76] on button "Riproduci" at bounding box center [584, 74] width 42 height 15
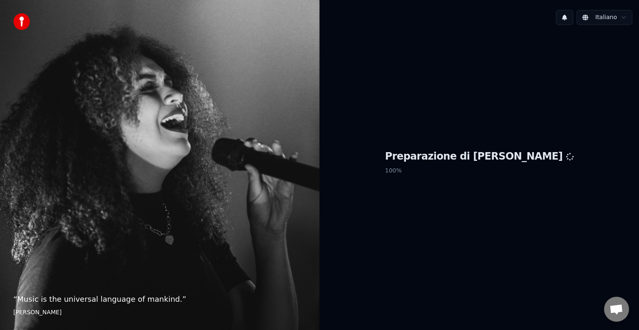
scroll to position [26, 0]
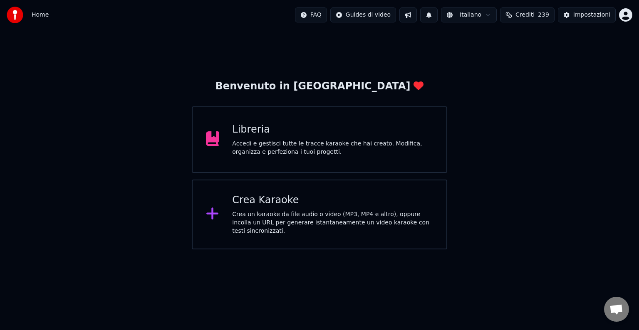
click at [300, 151] on div "Accedi e gestisci tutte le tracce karaoke che hai creato. Modifica, organizza e…" at bounding box center [332, 148] width 201 height 17
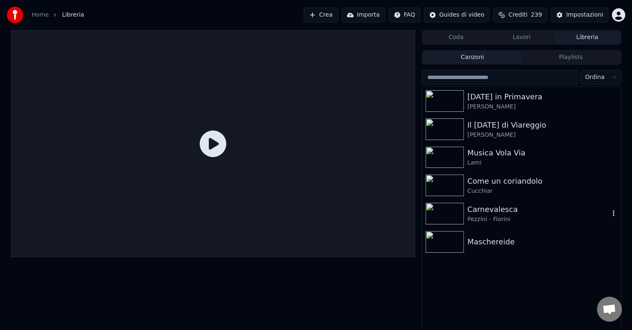
click at [486, 220] on div "Pezzini - Fiorini" at bounding box center [538, 219] width 142 height 8
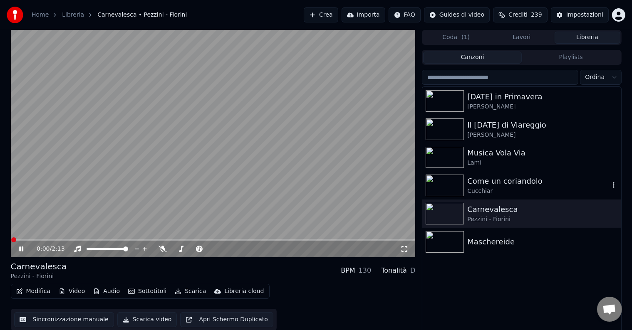
click at [484, 199] on div "Come un coriandolo Cucchiar" at bounding box center [521, 185] width 198 height 28
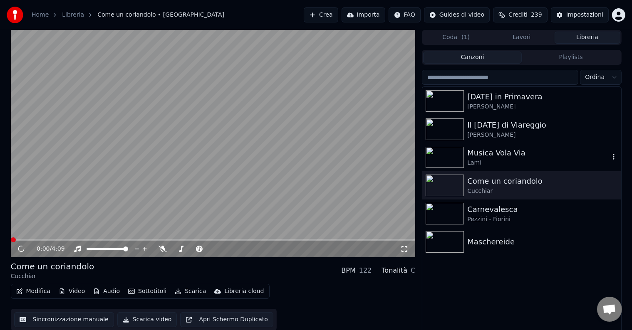
click at [481, 160] on div "Lami" at bounding box center [538, 163] width 142 height 8
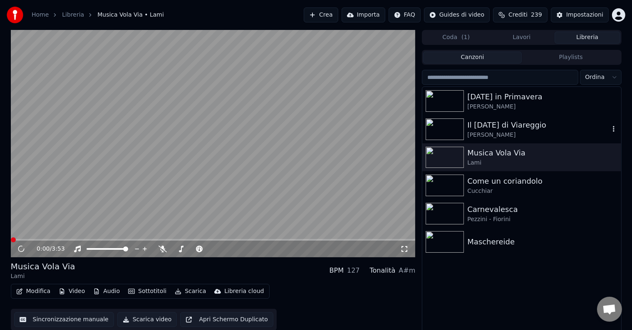
click at [480, 131] on div "[PERSON_NAME]" at bounding box center [538, 135] width 142 height 8
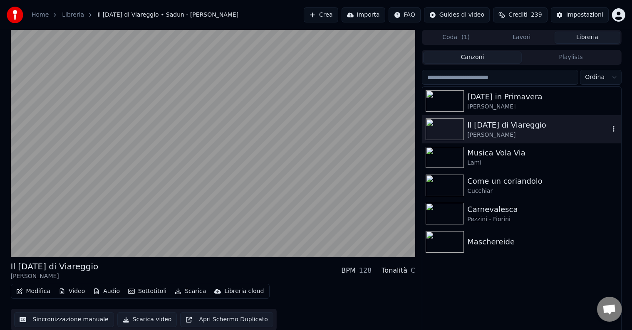
click at [480, 111] on div "Carnevale in Primavera Boni - Sadun" at bounding box center [521, 101] width 198 height 28
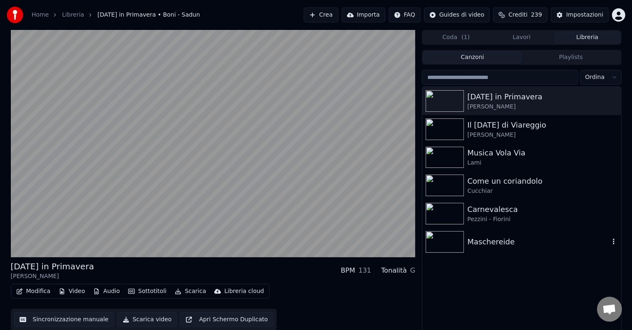
click at [485, 246] on div "Maschereide" at bounding box center [538, 242] width 142 height 12
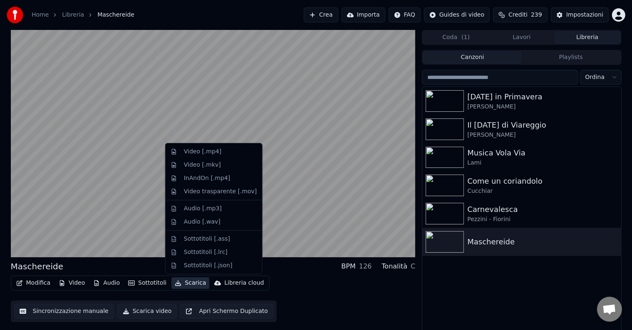
click at [175, 282] on icon "button" at bounding box center [178, 283] width 7 height 6
click at [192, 153] on div "Video [.mp4]" at bounding box center [202, 152] width 37 height 8
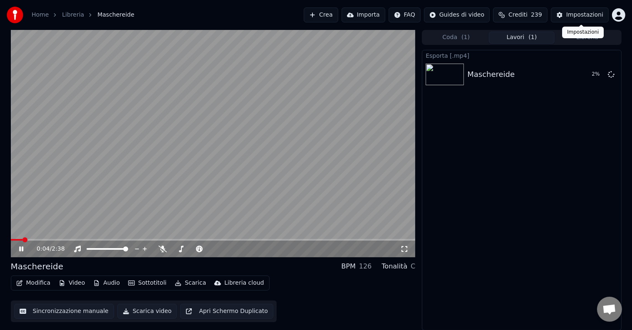
click at [579, 33] on div "Impostazioni Impostazioni" at bounding box center [583, 33] width 42 height 12
click at [579, 42] on button "Libreria" at bounding box center [587, 38] width 66 height 12
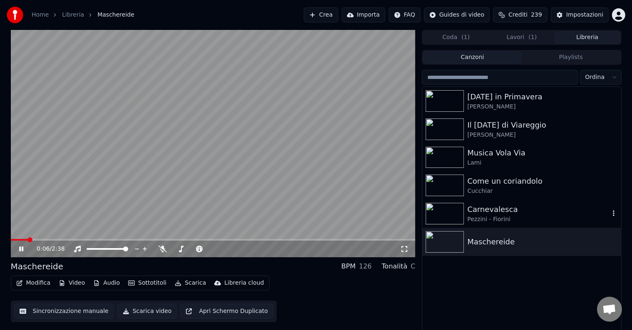
click at [492, 210] on div "Carnevalesca" at bounding box center [538, 210] width 142 height 12
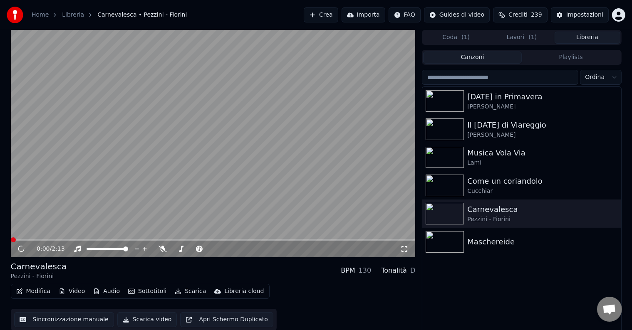
click at [182, 289] on button "Scarica" at bounding box center [190, 292] width 38 height 12
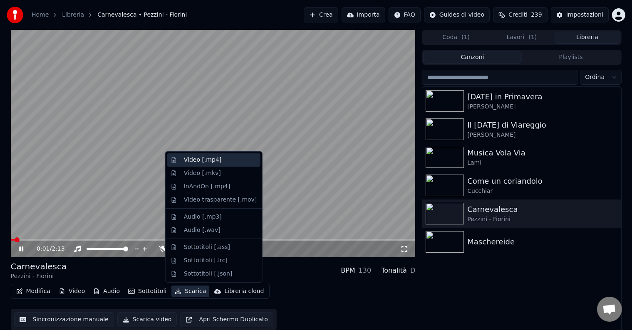
click at [206, 157] on div "Video [.mp4]" at bounding box center [202, 160] width 37 height 8
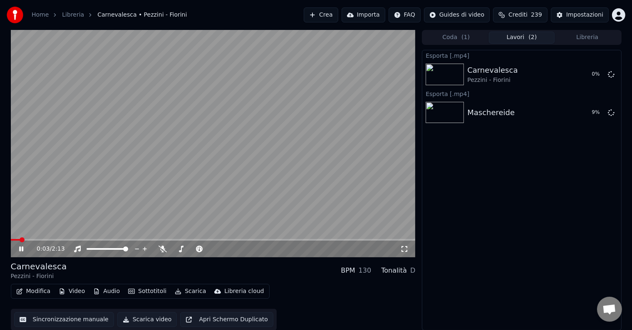
click at [573, 40] on button "Libreria" at bounding box center [587, 38] width 66 height 12
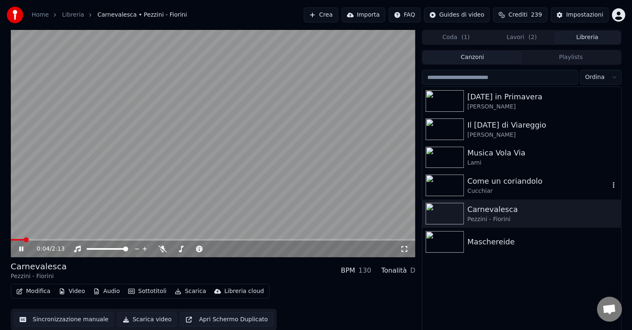
click at [488, 178] on div "Come un coriandolo" at bounding box center [538, 181] width 142 height 12
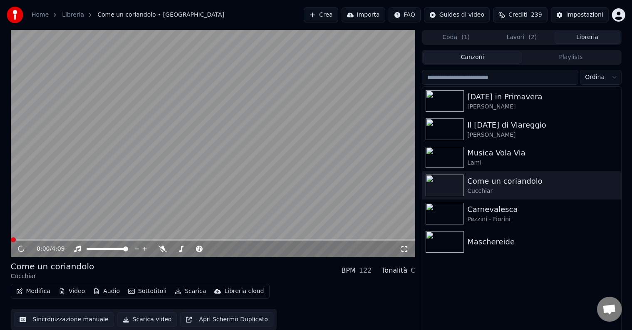
click at [178, 291] on button "Scarica" at bounding box center [190, 292] width 38 height 12
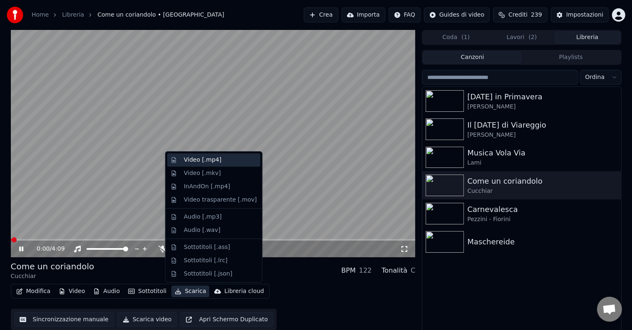
click at [208, 157] on div "Video [.mp4]" at bounding box center [202, 160] width 37 height 8
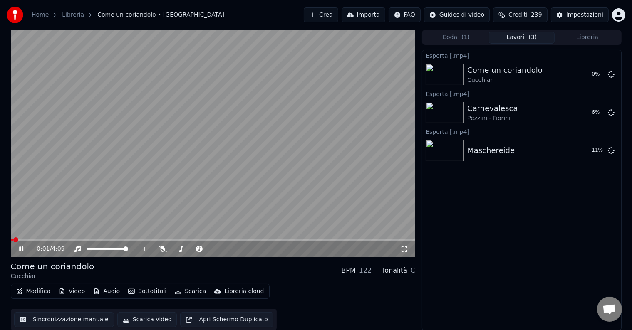
click at [593, 43] on button "Libreria" at bounding box center [587, 38] width 66 height 12
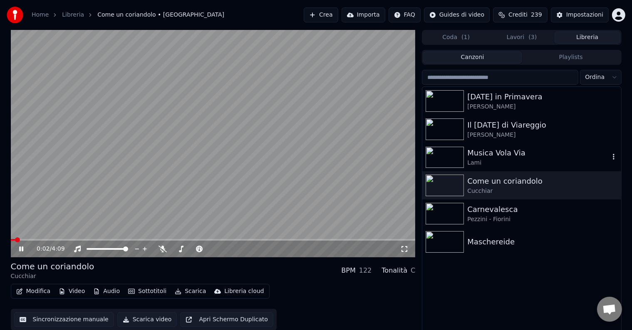
click at [497, 154] on div "Musica Vola Via" at bounding box center [538, 153] width 142 height 12
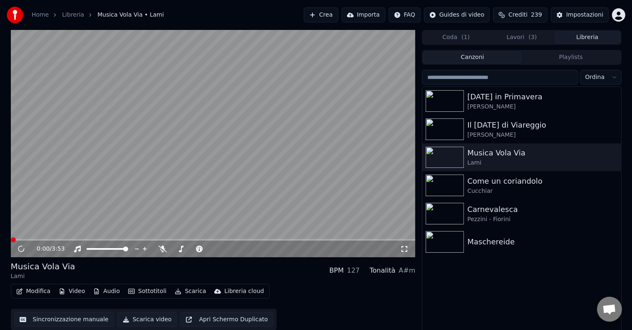
click at [188, 293] on button "Scarica" at bounding box center [190, 292] width 38 height 12
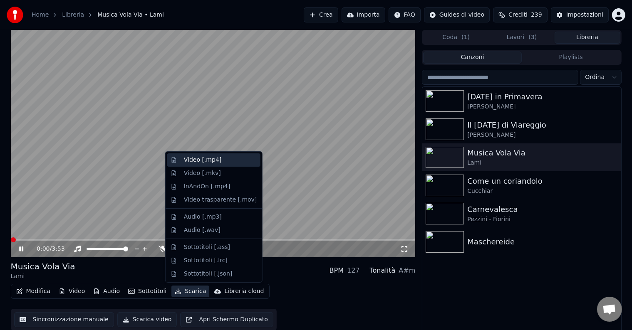
click at [207, 161] on div "Video [.mp4]" at bounding box center [202, 160] width 37 height 8
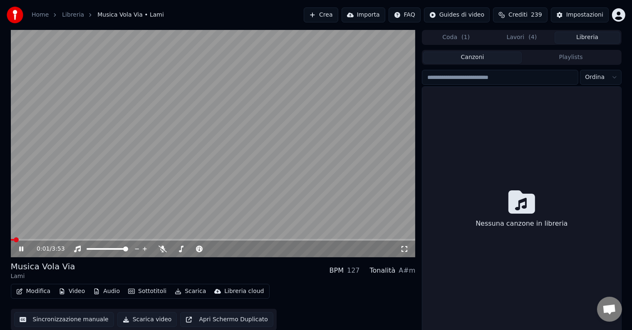
click at [586, 35] on button "Libreria" at bounding box center [587, 38] width 66 height 12
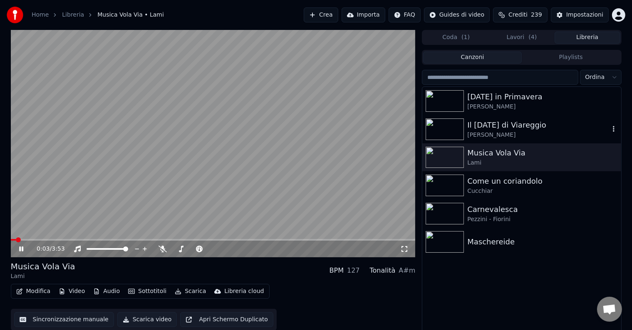
click at [480, 128] on div "Il [DATE] di Viareggio" at bounding box center [538, 125] width 142 height 12
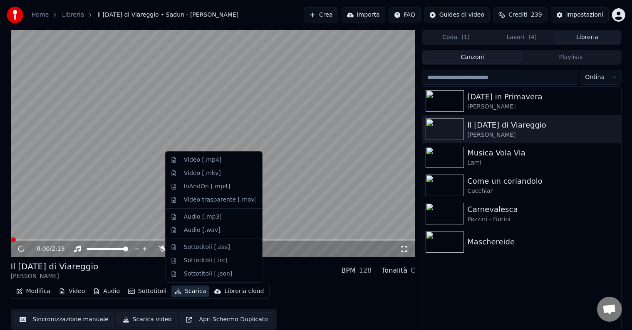
click at [178, 289] on button "Scarica" at bounding box center [190, 292] width 38 height 12
click at [208, 163] on div "Video [.mp4]" at bounding box center [202, 160] width 37 height 8
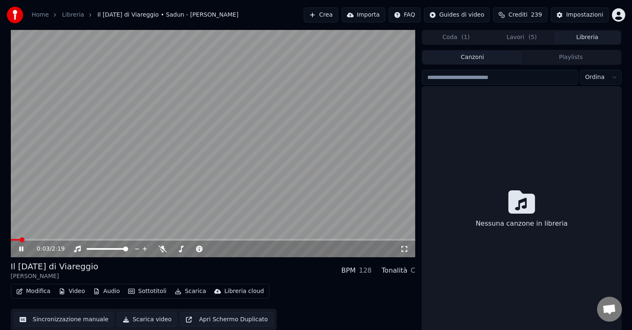
click at [584, 37] on button "Libreria" at bounding box center [587, 38] width 66 height 12
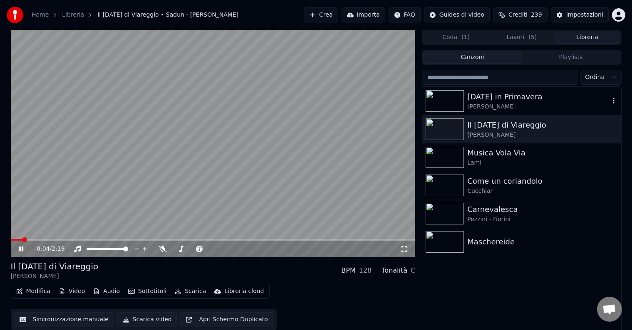
click at [509, 99] on div "[DATE] in Primavera" at bounding box center [538, 97] width 142 height 12
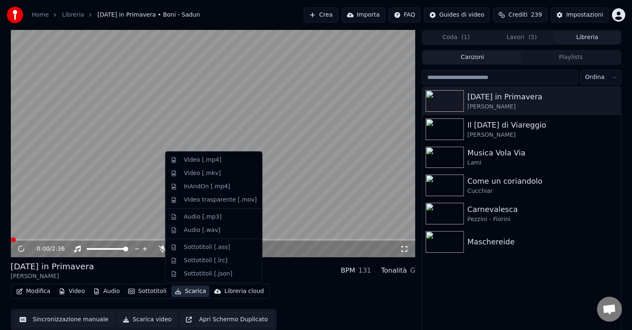
click at [180, 294] on button "Scarica" at bounding box center [190, 292] width 38 height 12
click at [218, 156] on div "Video [.mp4]" at bounding box center [220, 160] width 73 height 8
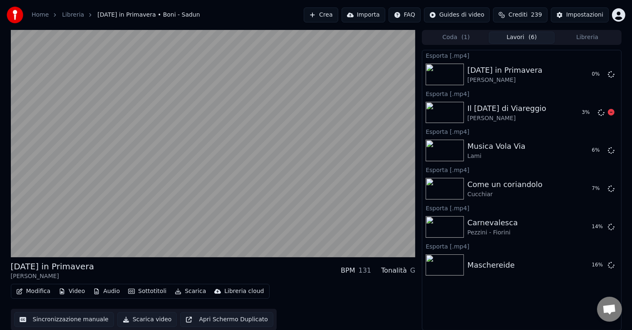
click at [522, 116] on div "[PERSON_NAME]" at bounding box center [506, 118] width 79 height 8
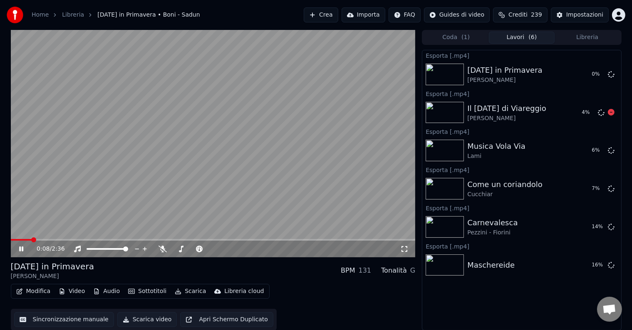
click at [449, 110] on img at bounding box center [444, 113] width 38 height 22
click at [570, 37] on button "Libreria" at bounding box center [587, 38] width 66 height 12
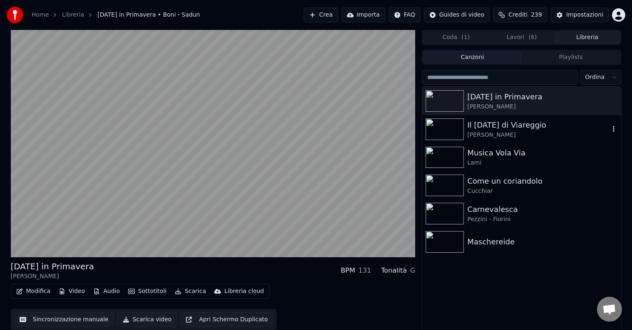
click at [485, 126] on div "Il [DATE] di Viareggio" at bounding box center [538, 125] width 142 height 12
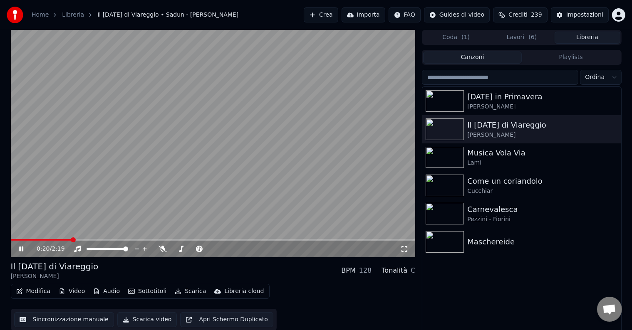
click at [511, 34] on button "Lavori ( 6 )" at bounding box center [522, 38] width 66 height 12
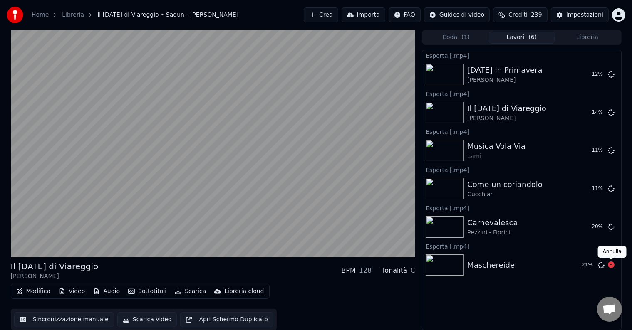
click at [612, 264] on icon at bounding box center [610, 265] width 7 height 7
click at [589, 35] on button "Libreria" at bounding box center [587, 38] width 66 height 12
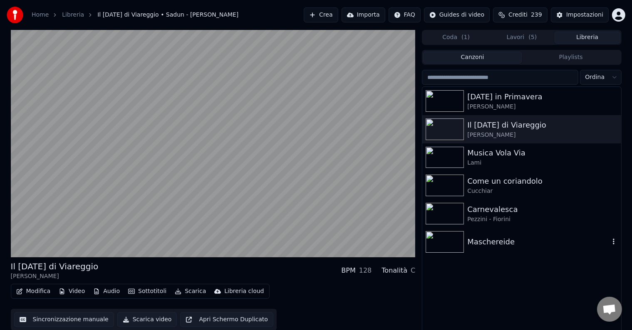
click at [492, 233] on div "Maschereide" at bounding box center [521, 242] width 198 height 28
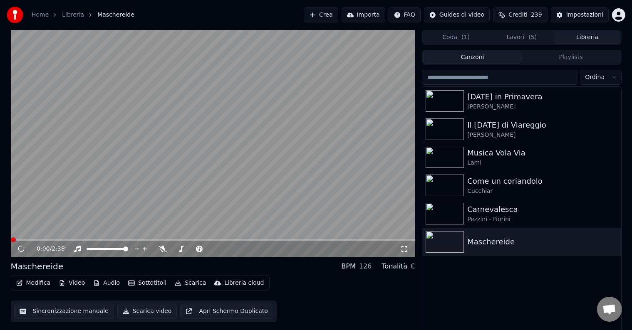
click at [13, 282] on button "Modifica" at bounding box center [33, 283] width 41 height 12
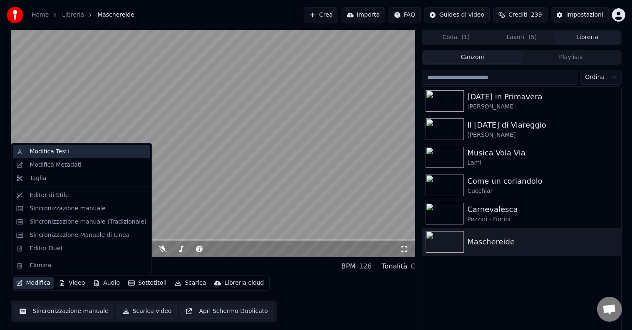
click at [51, 146] on div "Modifica Testi" at bounding box center [81, 151] width 137 height 13
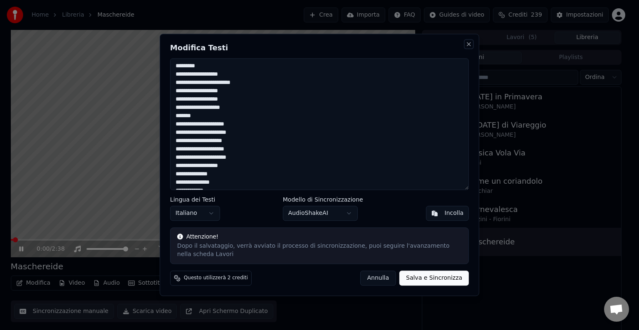
click at [467, 47] on button "Close" at bounding box center [468, 44] width 7 height 7
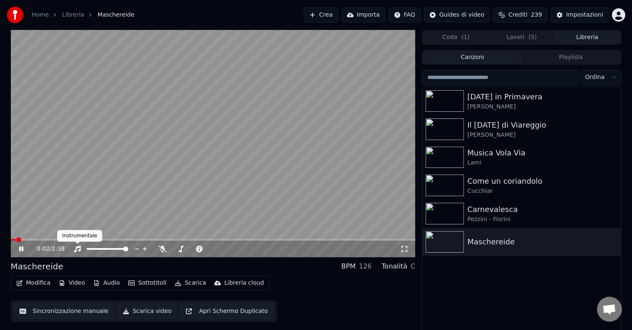
click at [37, 279] on button "Modifica" at bounding box center [33, 283] width 41 height 12
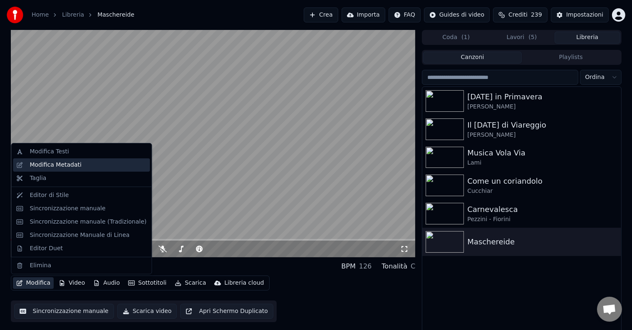
click at [53, 168] on div "Modifica Metadati" at bounding box center [56, 165] width 52 height 8
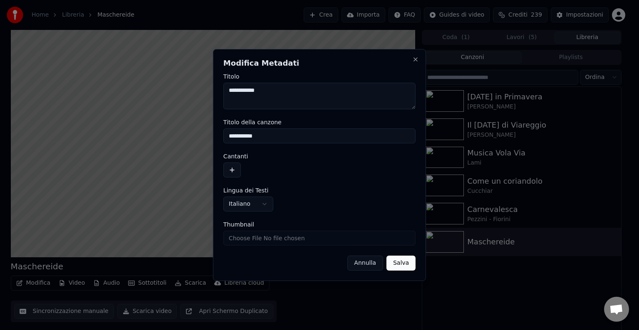
click at [236, 168] on button "button" at bounding box center [231, 170] width 17 height 15
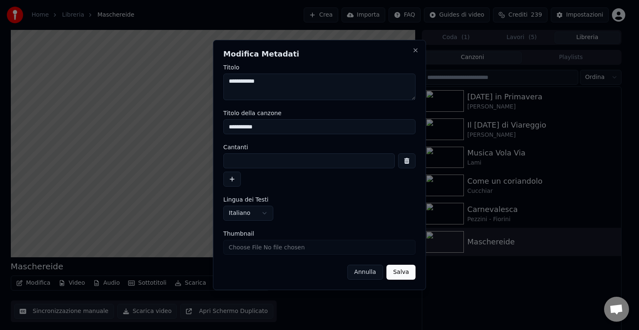
click at [259, 164] on input at bounding box center [308, 160] width 171 height 15
type input "*"
type input "**********"
click at [404, 279] on button "Salva" at bounding box center [400, 272] width 29 height 15
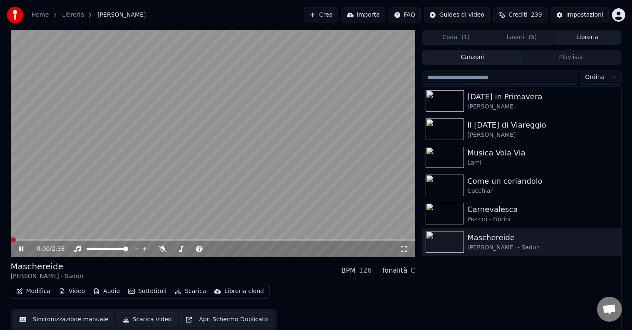
click at [11, 241] on span at bounding box center [13, 239] width 5 height 5
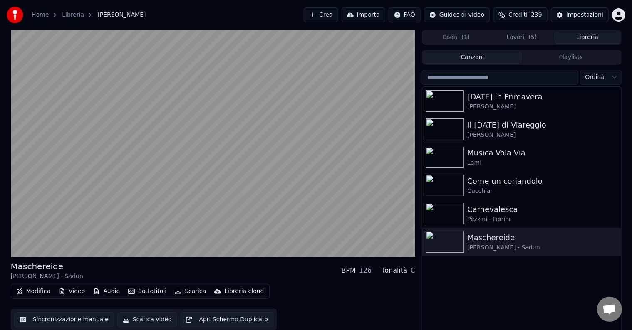
click at [588, 40] on button "Libreria" at bounding box center [587, 38] width 66 height 12
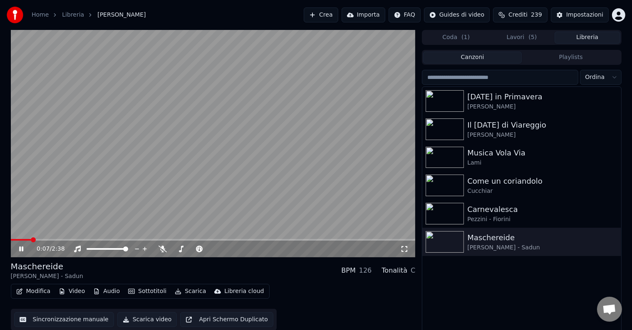
click at [183, 291] on button "Scarica" at bounding box center [190, 292] width 38 height 12
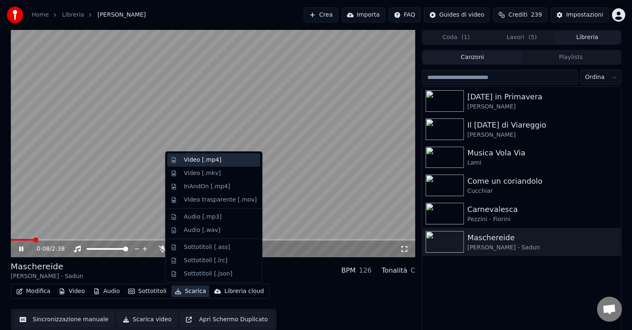
click at [196, 162] on div "Video [.mp4]" at bounding box center [202, 160] width 37 height 8
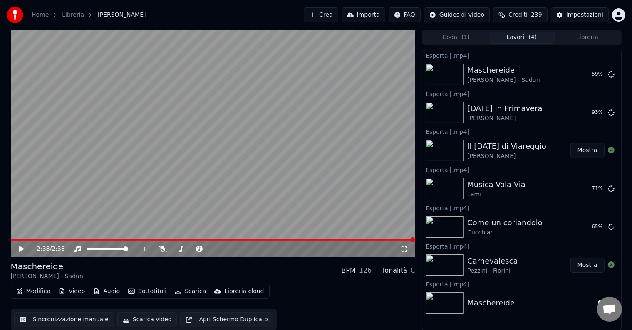
click at [337, 14] on button "Crea" at bounding box center [321, 14] width 34 height 15
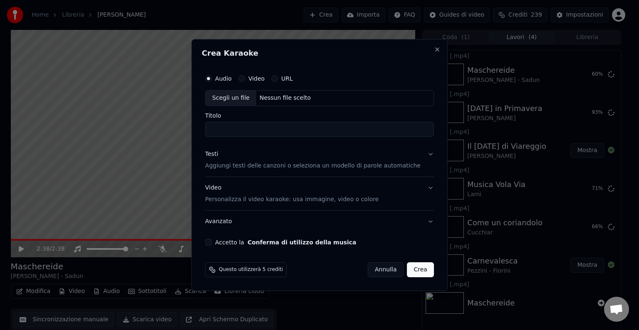
click at [246, 100] on div "Scegli un file" at bounding box center [230, 98] width 51 height 15
drag, startPoint x: 238, startPoint y: 131, endPoint x: 145, endPoint y: 119, distance: 94.3
click at [145, 119] on body "Home Libreria Maschereide • Maffei - Sadun Crea Importa FAQ Guides di video Cre…" at bounding box center [316, 165] width 632 height 330
type input "**********"
click at [225, 165] on p "Aggiungi testi delle canzoni o seleziona un modello di parole automatiche" at bounding box center [312, 166] width 215 height 8
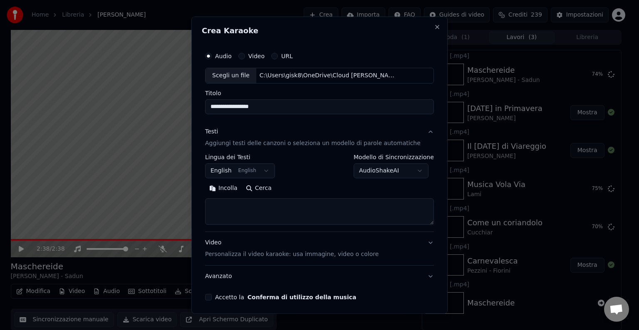
click at [245, 176] on button "English English" at bounding box center [240, 170] width 70 height 15
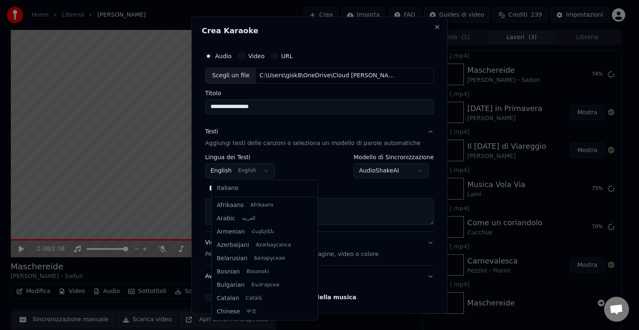
scroll to position [67, 0]
select select "**"
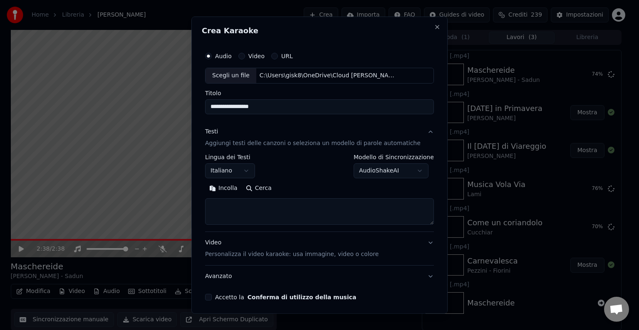
click at [251, 203] on textarea at bounding box center [319, 211] width 229 height 27
paste textarea "**********"
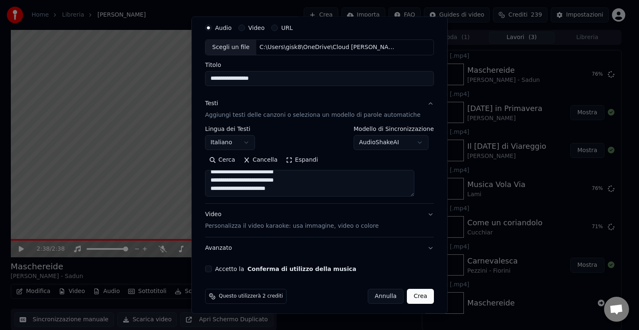
scroll to position [32, 0]
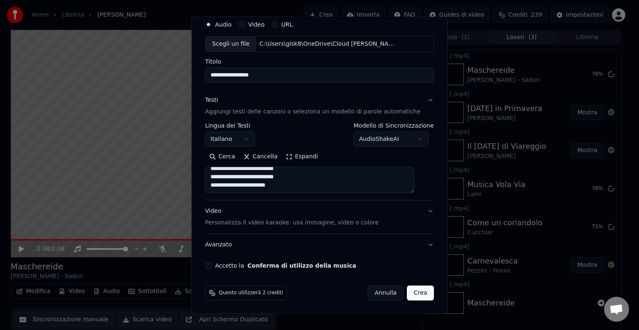
type textarea "**********"
click at [242, 225] on p "Personalizza il video karaoke: usa immagine, video o colore" at bounding box center [291, 223] width 173 height 8
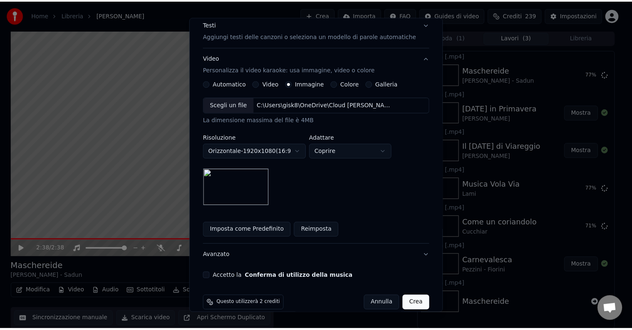
scroll to position [118, 0]
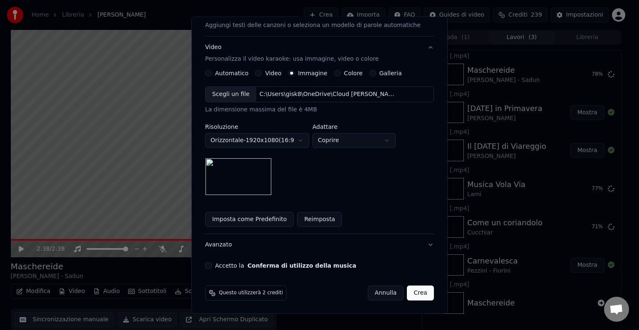
click at [212, 266] on button "Accetto la Conferma di utilizzo della musica" at bounding box center [208, 265] width 7 height 7
click at [407, 294] on button "Crea" at bounding box center [420, 293] width 27 height 15
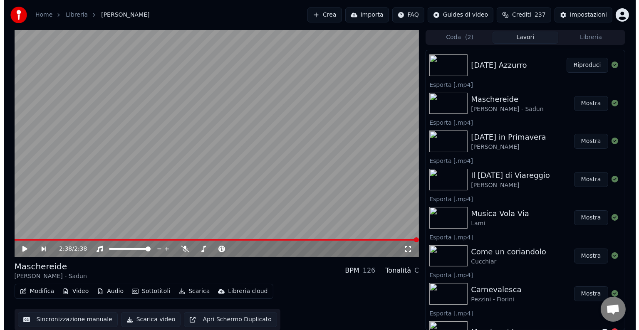
scroll to position [0, 0]
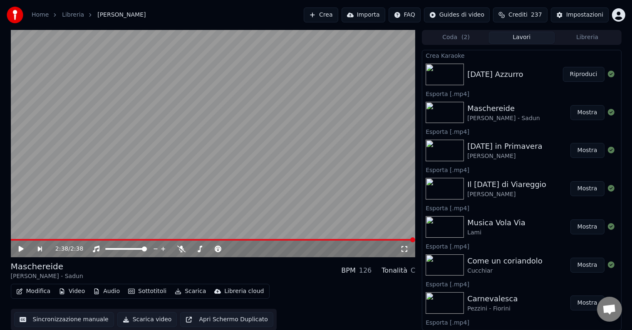
click at [587, 73] on button "Riproduci" at bounding box center [584, 74] width 42 height 15
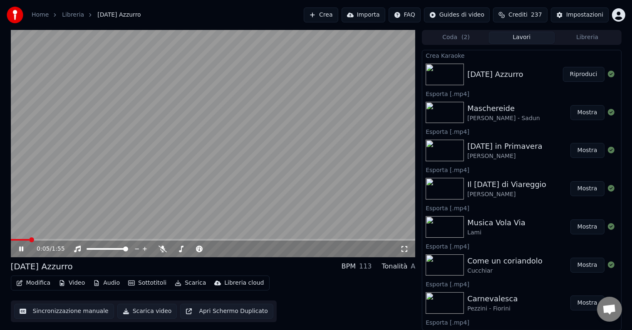
click at [37, 279] on button "Modifica" at bounding box center [33, 283] width 41 height 12
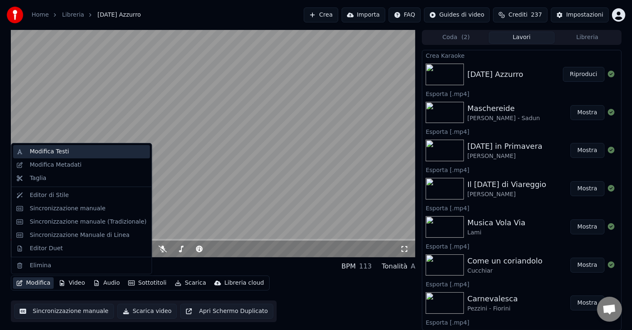
click at [32, 150] on div "Modifica Testi" at bounding box center [49, 152] width 39 height 8
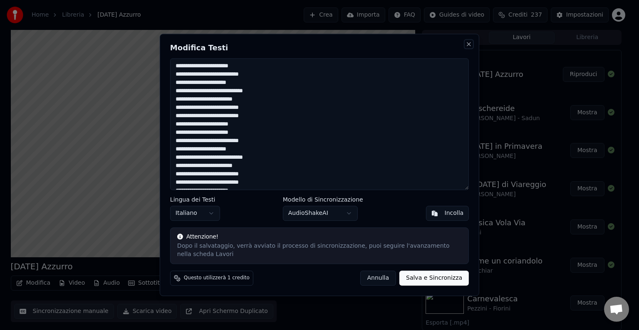
click at [467, 43] on button "Close" at bounding box center [468, 44] width 7 height 7
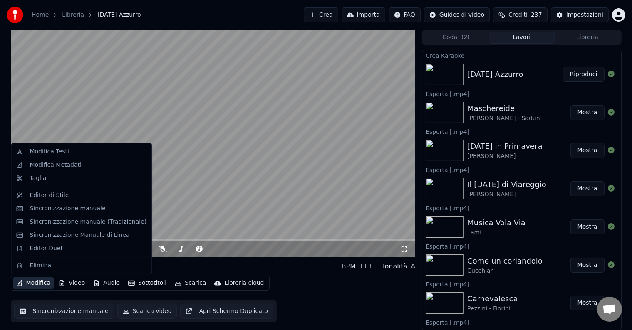
click at [22, 286] on button "Modifica" at bounding box center [33, 283] width 41 height 12
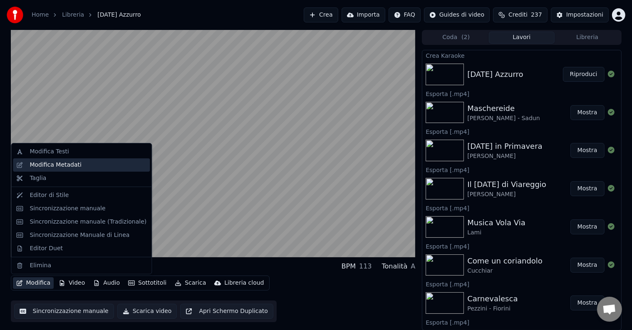
click at [43, 166] on div "Modifica Metadati" at bounding box center [56, 165] width 52 height 8
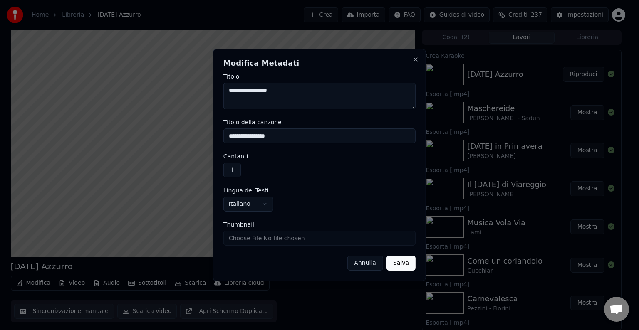
click at [234, 165] on button "button" at bounding box center [231, 170] width 17 height 15
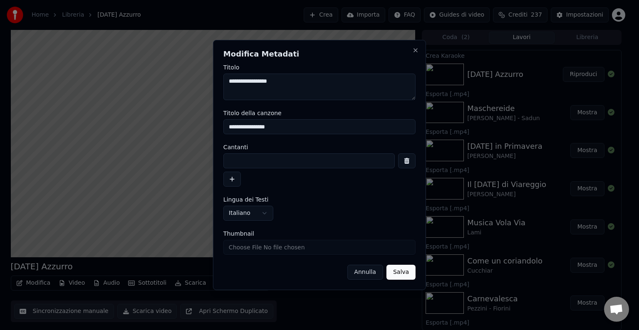
click at [253, 160] on input at bounding box center [308, 160] width 171 height 15
type input "**********"
click at [402, 269] on button "Salva" at bounding box center [400, 272] width 29 height 15
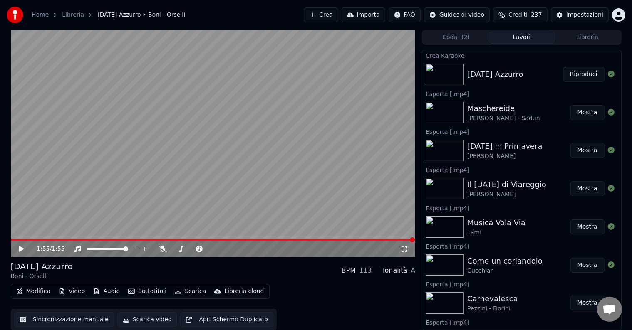
click at [179, 295] on button "Scarica" at bounding box center [190, 292] width 38 height 12
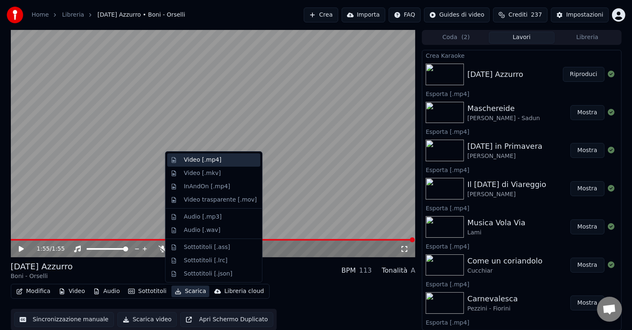
click at [193, 161] on div "Video [.mp4]" at bounding box center [202, 160] width 37 height 8
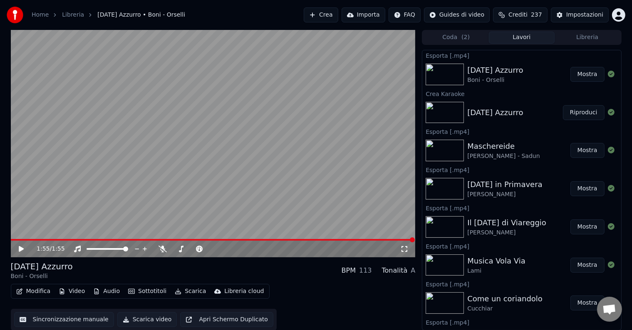
click at [331, 16] on button "Crea" at bounding box center [321, 14] width 34 height 15
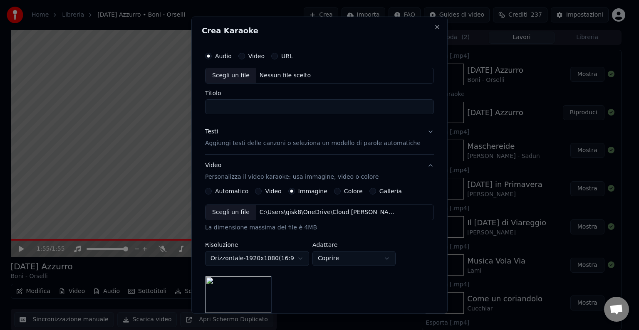
click at [238, 74] on div "Scegli un file" at bounding box center [230, 75] width 51 height 15
click at [236, 106] on input "**********" at bounding box center [319, 106] width 229 height 15
type input "**********"
click at [237, 143] on p "Aggiungi testi delle canzoni o seleziona un modello di parole automatiche" at bounding box center [312, 143] width 215 height 8
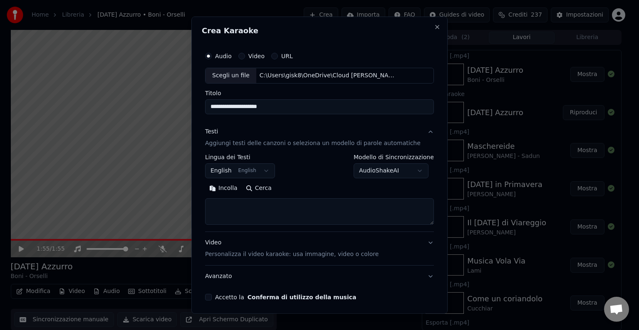
click at [239, 166] on body "Home Libreria Carnevale Azzurro • Boni - Orselli Crea Importa FAQ Guides di vid…" at bounding box center [316, 165] width 632 height 330
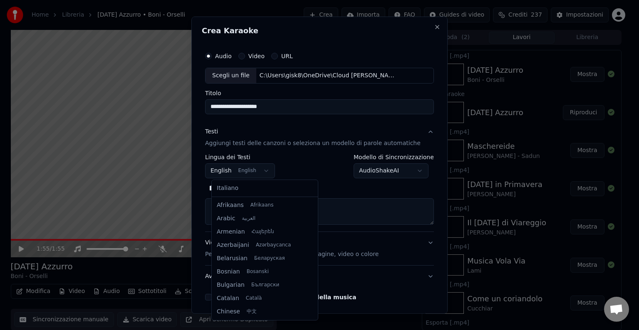
scroll to position [67, 0]
select select "**"
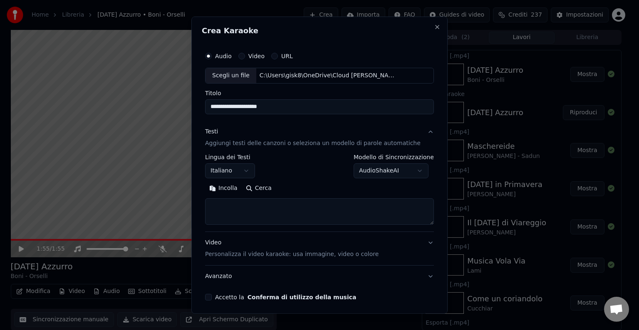
click at [254, 209] on textarea at bounding box center [319, 211] width 229 height 27
paste textarea "**********"
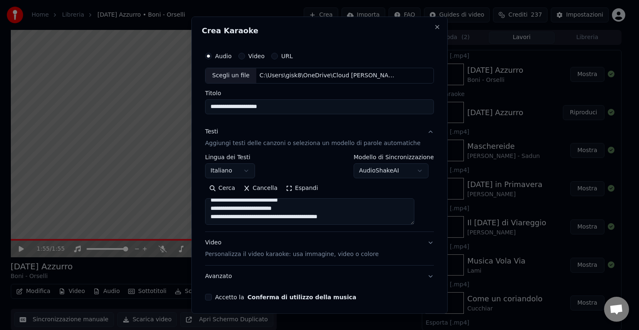
scroll to position [371, 0]
type textarea "**********"
click at [212, 298] on button "Accetto la Conferma di utilizzo della musica" at bounding box center [208, 297] width 7 height 7
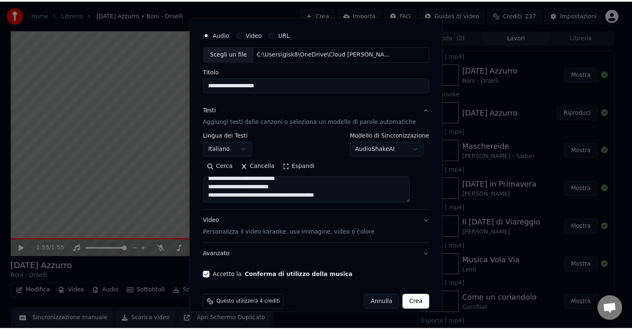
scroll to position [32, 0]
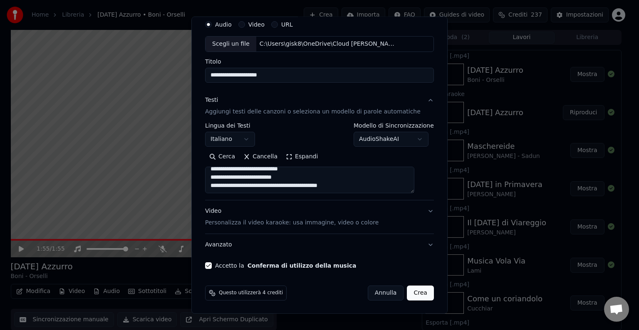
click at [408, 296] on button "Crea" at bounding box center [420, 293] width 27 height 15
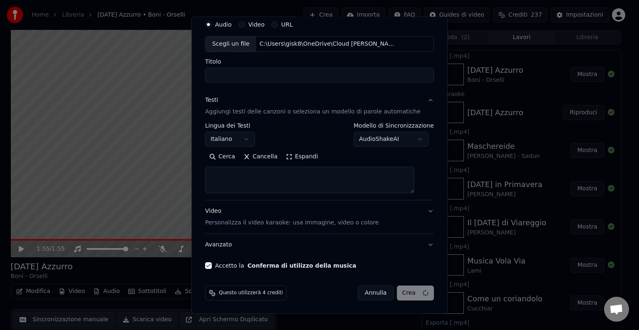
select select
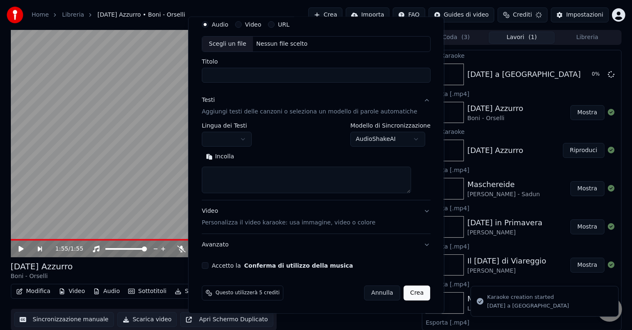
scroll to position [0, 0]
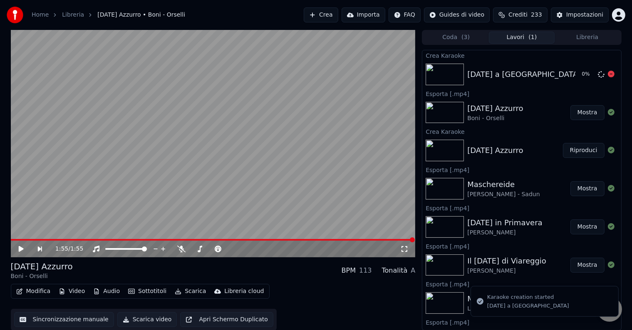
click at [496, 80] on div "Carnevale a Viareggio 0 %" at bounding box center [521, 74] width 198 height 28
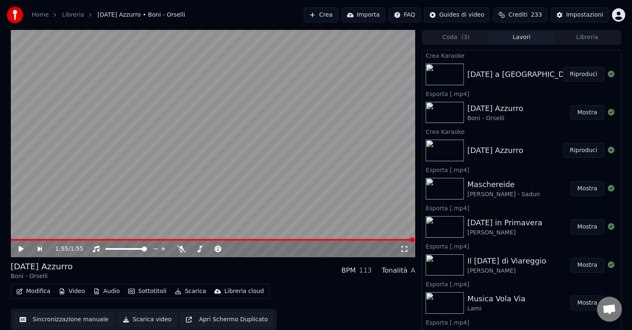
click at [569, 68] on button "Riproduci" at bounding box center [584, 74] width 42 height 15
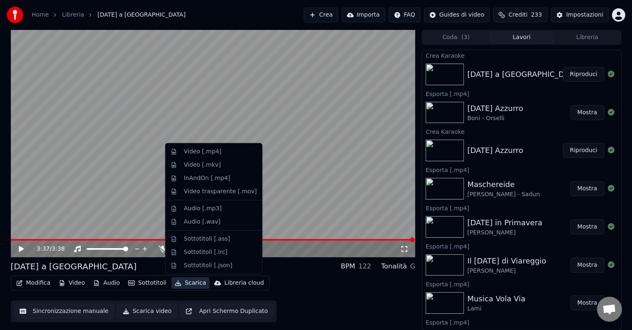
click at [175, 281] on icon "button" at bounding box center [178, 283] width 7 height 6
click at [188, 154] on div "Video [.mp4]" at bounding box center [202, 152] width 37 height 8
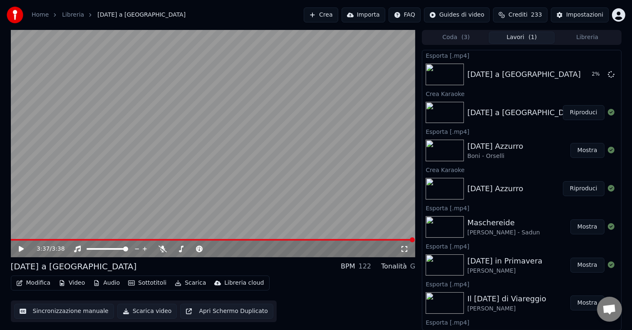
click at [103, 281] on button "Audio" at bounding box center [106, 283] width 33 height 12
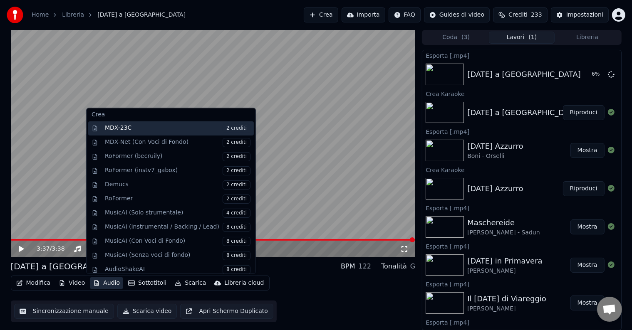
scroll to position [82, 0]
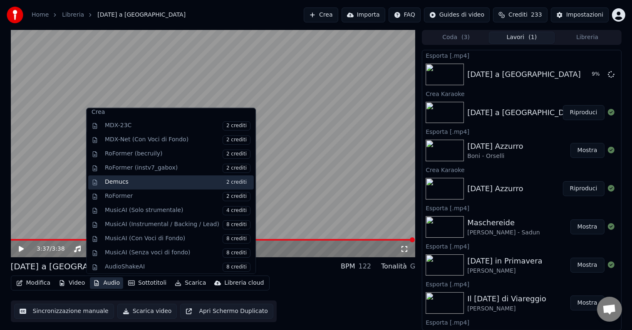
click at [160, 184] on div "Demucs 2 crediti" at bounding box center [178, 182] width 146 height 9
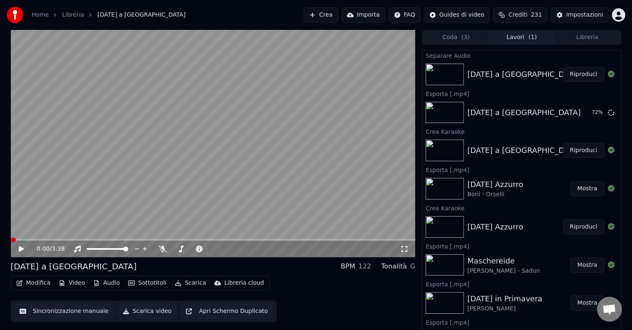
click at [572, 74] on button "Riproduci" at bounding box center [584, 74] width 42 height 15
click at [607, 111] on icon at bounding box center [610, 112] width 7 height 7
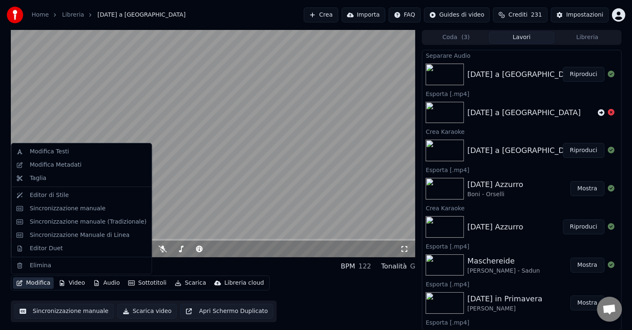
click at [38, 288] on button "Modifica" at bounding box center [33, 283] width 41 height 12
click at [54, 161] on div "Modifica Metadati" at bounding box center [56, 165] width 52 height 8
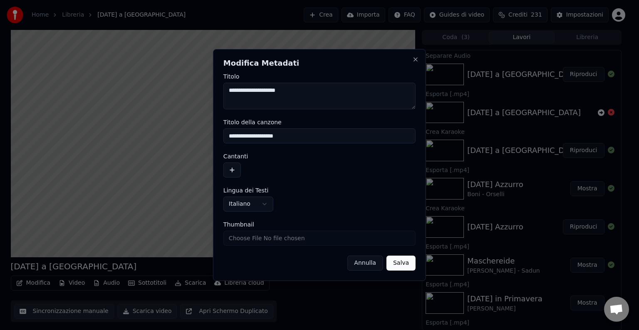
click at [237, 166] on button "button" at bounding box center [231, 170] width 17 height 15
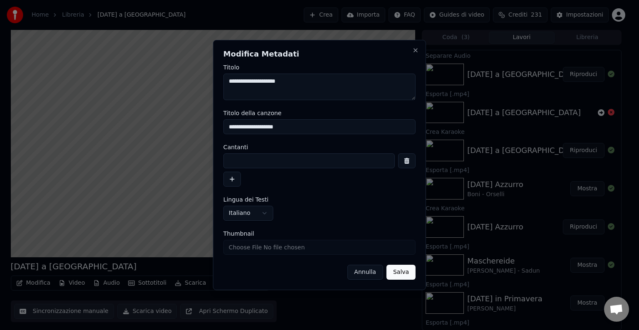
click at [272, 163] on input at bounding box center [308, 160] width 171 height 15
type input "**********"
click at [399, 265] on button "Salva" at bounding box center [400, 272] width 29 height 15
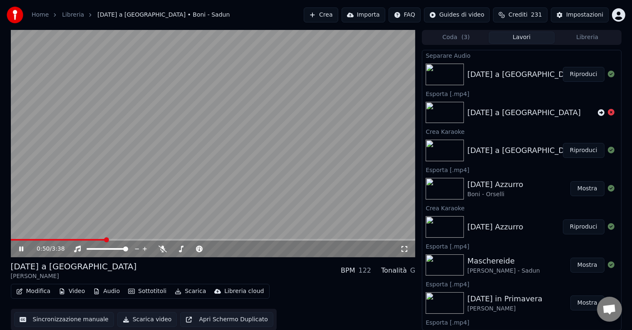
click at [180, 295] on button "Scarica" at bounding box center [190, 292] width 38 height 12
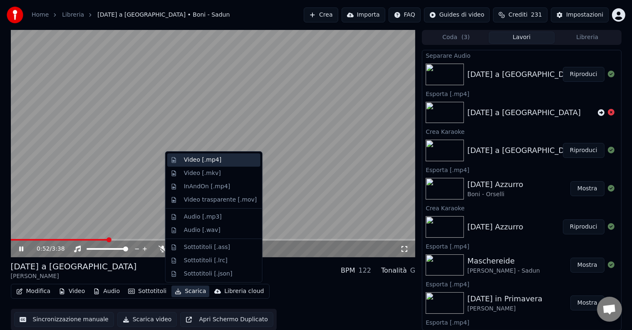
click at [191, 163] on div "Video [.mp4]" at bounding box center [202, 160] width 37 height 8
